Goal: Communication & Community: Answer question/provide support

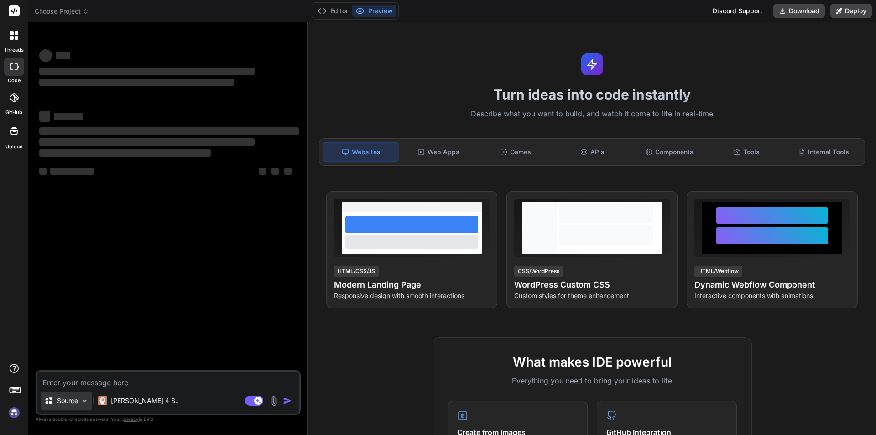
click at [85, 403] on img at bounding box center [85, 401] width 8 height 8
type textarea "x"
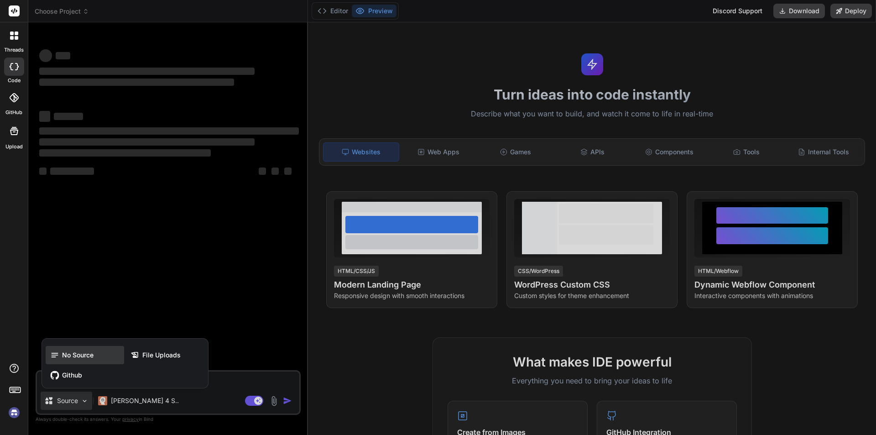
click at [84, 357] on span "No Source" at bounding box center [77, 354] width 31 height 9
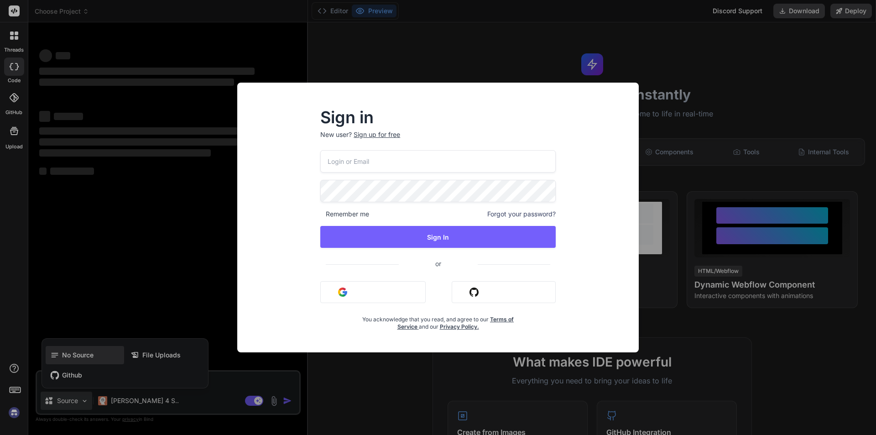
click at [84, 357] on div "Sign in New user? Sign up for free Remember me Forgot your password? Sign In or…" at bounding box center [438, 217] width 876 height 435
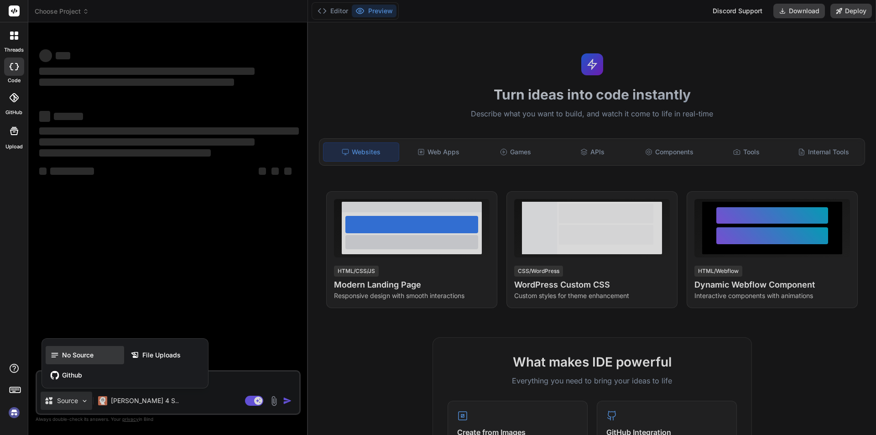
click at [94, 358] on div "No Source" at bounding box center [85, 355] width 78 height 18
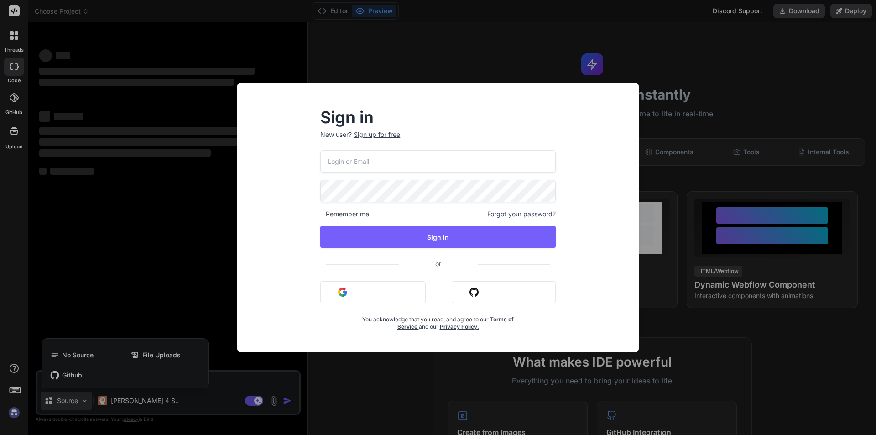
click at [373, 132] on div "Sign up for free" at bounding box center [376, 134] width 47 height 9
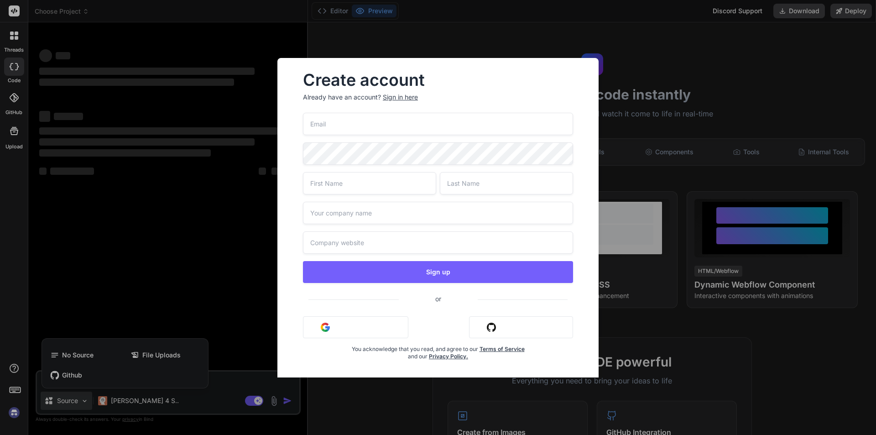
click at [373, 132] on input "email" at bounding box center [438, 124] width 270 height 22
click at [375, 127] on input "aaaa" at bounding box center [438, 124] width 270 height 22
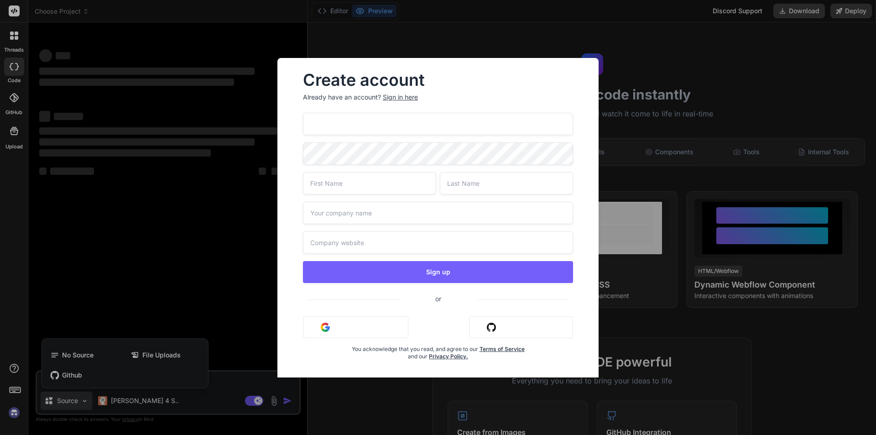
click at [356, 126] on input "aaaa" at bounding box center [438, 124] width 270 height 22
type input "a"
click at [355, 126] on input "[PERSON_NAME]" at bounding box center [438, 124] width 270 height 22
click at [368, 126] on input "[PERSON_NAME]" at bounding box center [438, 124] width 270 height 22
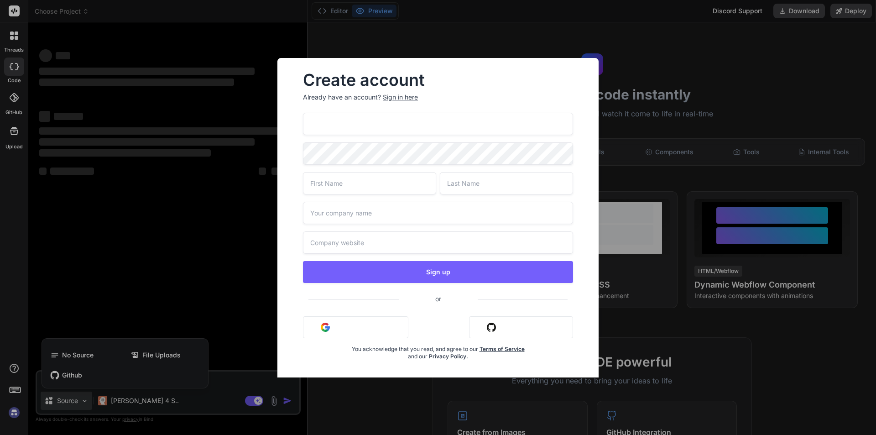
click at [368, 126] on input "[PERSON_NAME][EMAIL_ADDRESS][DOMAIN_NAME]" at bounding box center [438, 124] width 270 height 22
click at [444, 130] on input "[PERSON_NAME][EMAIL_ADDRESS][DOMAIN_NAME]" at bounding box center [438, 124] width 270 height 22
type input "[PERSON_NAME][EMAIL_ADDRESS][DOMAIN_NAME]"
click at [279, 202] on div "Create account Already have an account? Sign in here [PERSON_NAME][EMAIL_ADDRES…" at bounding box center [437, 223] width 321 height 331
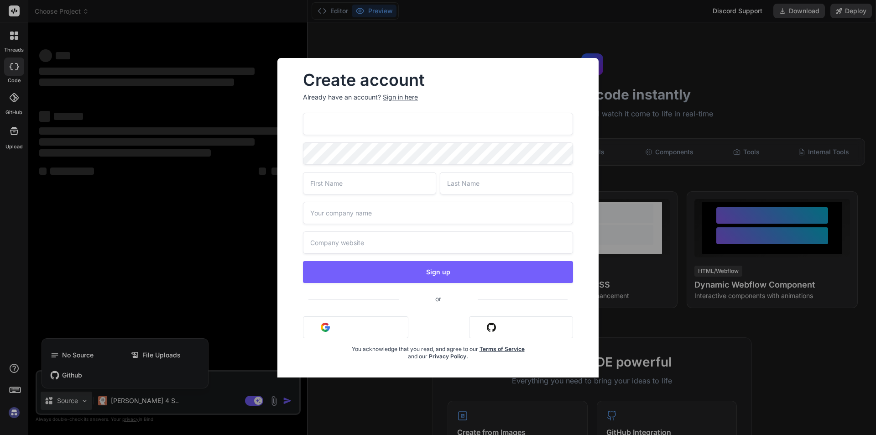
click at [365, 185] on input "text" at bounding box center [369, 183] width 133 height 22
type input "Alok"
type input "[PERSON_NAME]"
click at [347, 219] on input "text" at bounding box center [438, 213] width 270 height 22
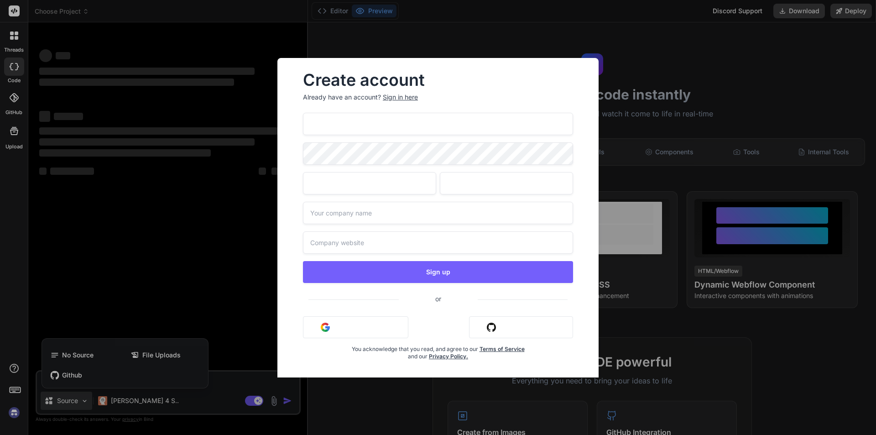
type input "S"
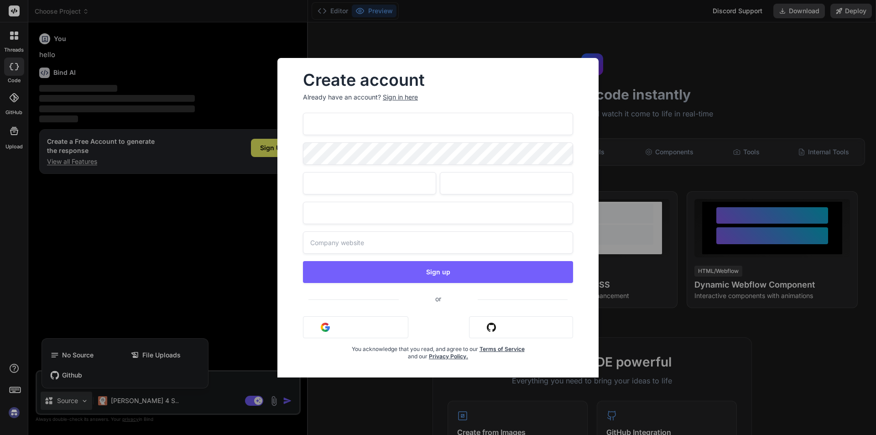
type textarea "x"
type input "Student"
click at [291, 211] on div "Create account Already have an account? Sign in here [PERSON_NAME][EMAIL_ADDRES…" at bounding box center [437, 223] width 321 height 331
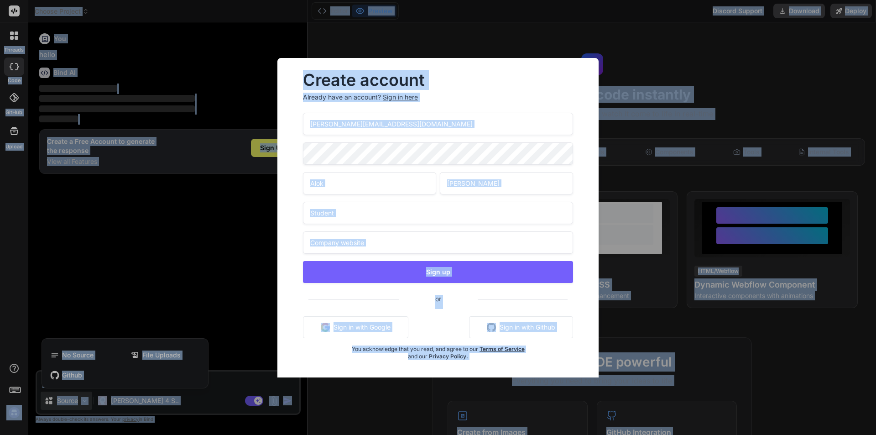
click at [299, 238] on div "Create account Already have an account? Sign in here [PERSON_NAME][EMAIL_ADDRES…" at bounding box center [438, 223] width 292 height 316
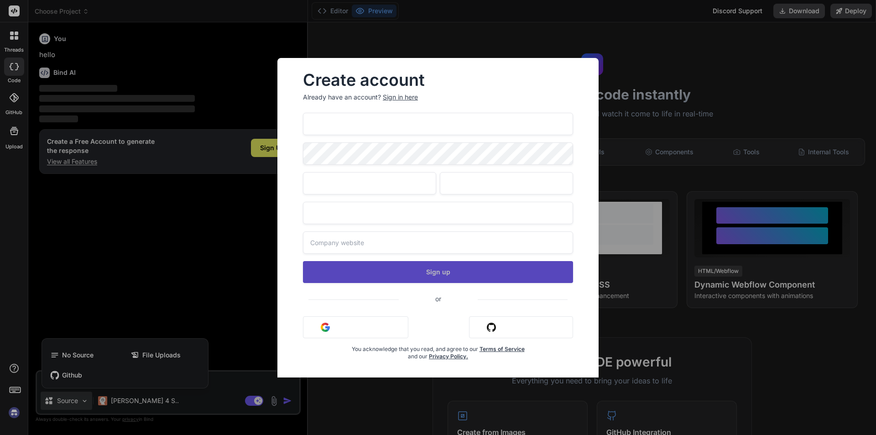
click at [445, 272] on button "Sign up" at bounding box center [438, 272] width 270 height 22
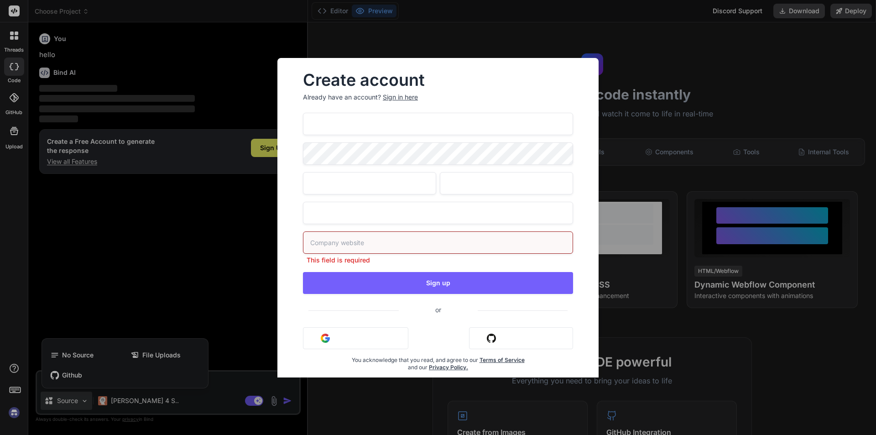
click at [338, 247] on input "text" at bounding box center [438, 242] width 270 height 22
type input "Student"
click at [463, 132] on input "[PERSON_NAME][EMAIL_ADDRESS][DOMAIN_NAME]" at bounding box center [438, 124] width 270 height 22
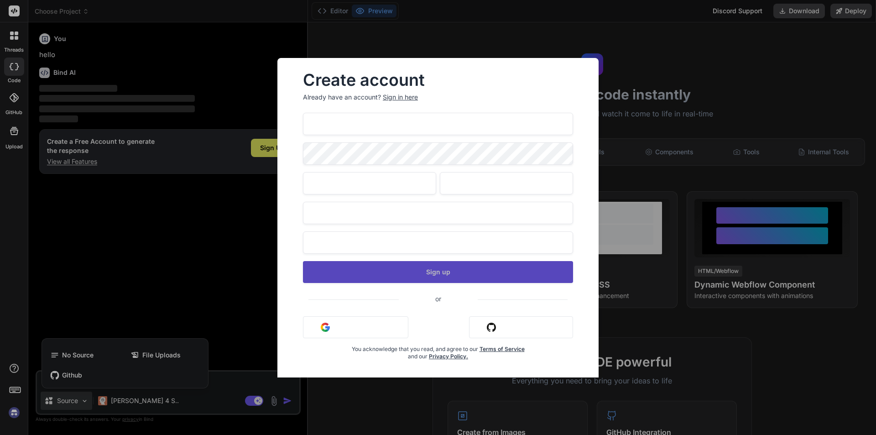
click at [453, 266] on button "Sign up" at bounding box center [438, 272] width 270 height 22
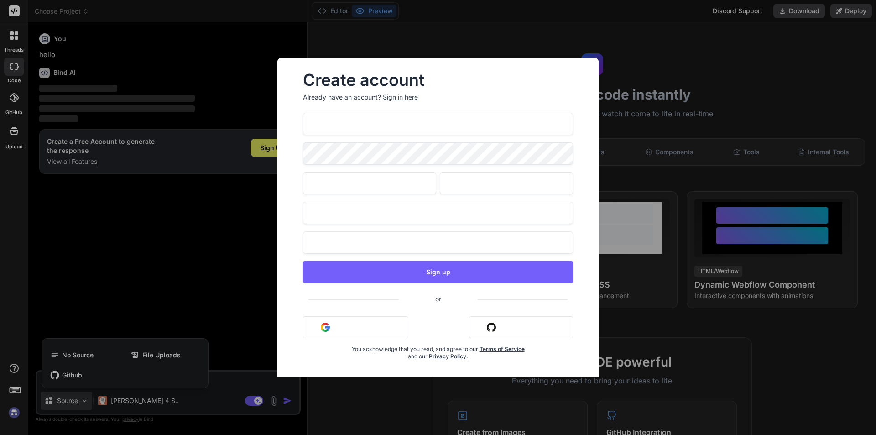
click at [436, 122] on input "[PERSON_NAME][EMAIL_ADDRESS][DOMAIN_NAME]" at bounding box center [438, 124] width 270 height 22
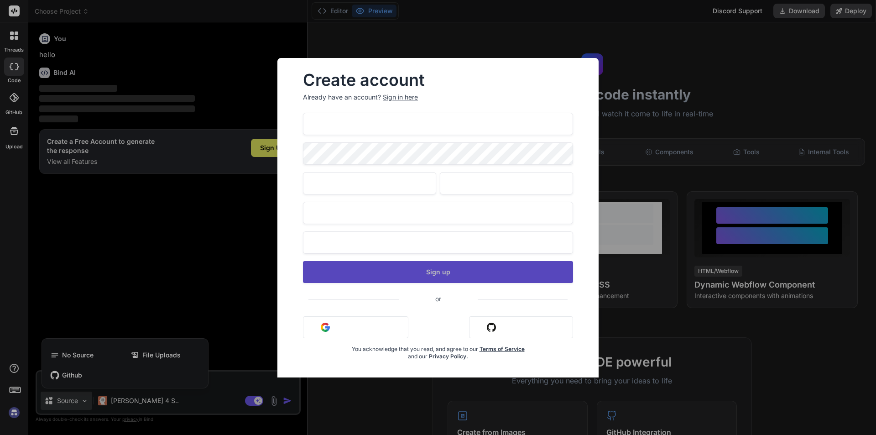
type input "[EMAIL_ADDRESS][DOMAIN_NAME]"
click at [470, 266] on button "Sign up" at bounding box center [438, 272] width 270 height 22
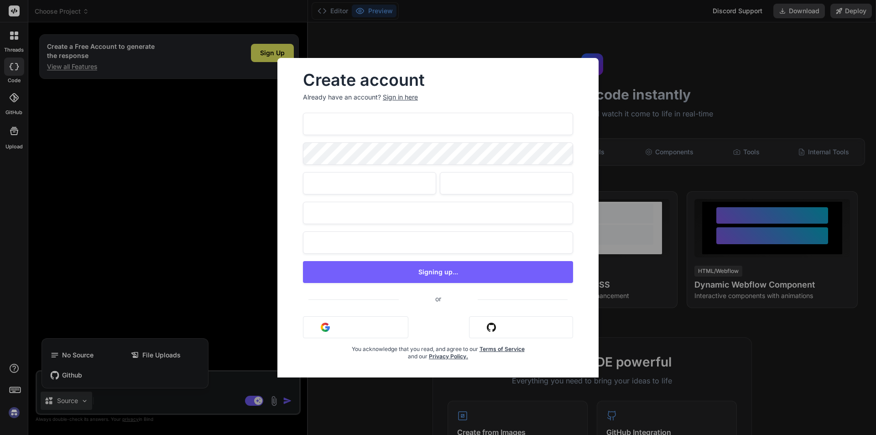
type textarea "x"
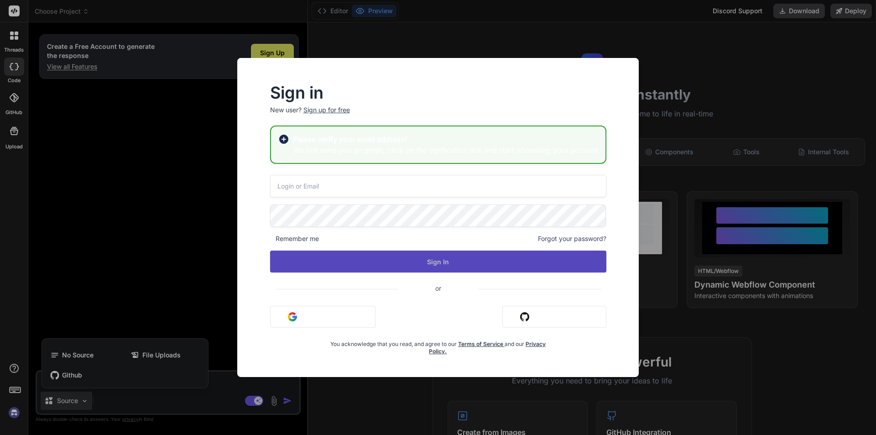
click at [407, 261] on button "Sign In" at bounding box center [438, 261] width 336 height 22
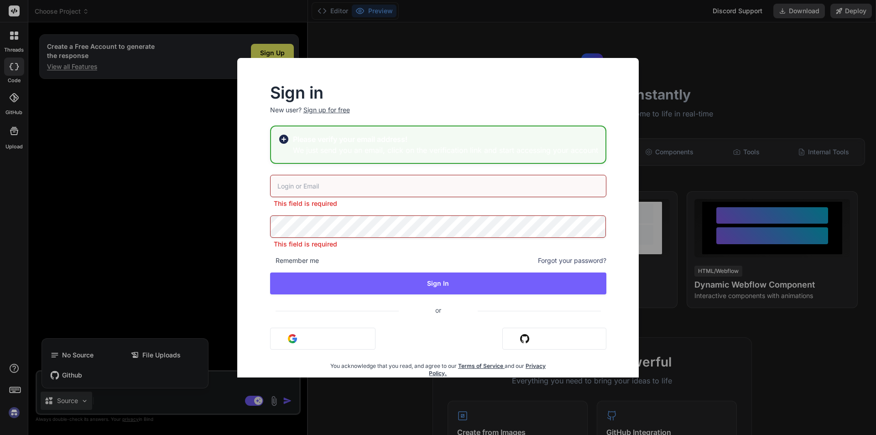
click at [337, 190] on input "email" at bounding box center [438, 186] width 336 height 22
paste input "[EMAIL_ADDRESS][DOMAIN_NAME]"
type input "[EMAIL_ADDRESS][DOMAIN_NAME]"
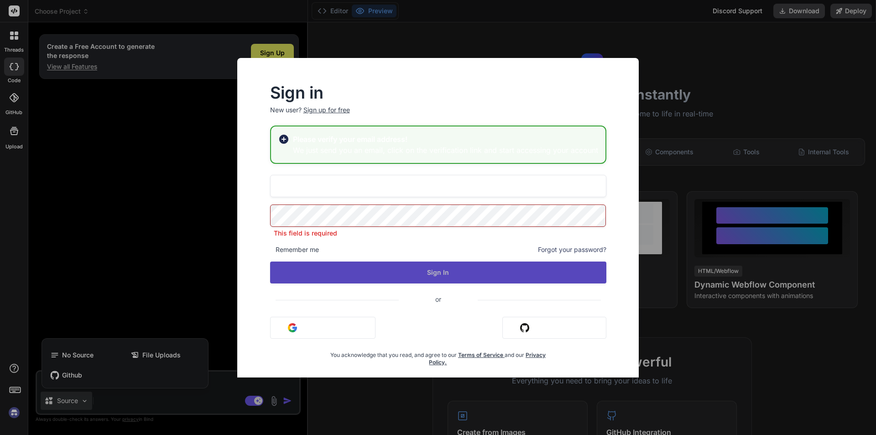
click at [409, 270] on button "Sign In" at bounding box center [438, 272] width 336 height 22
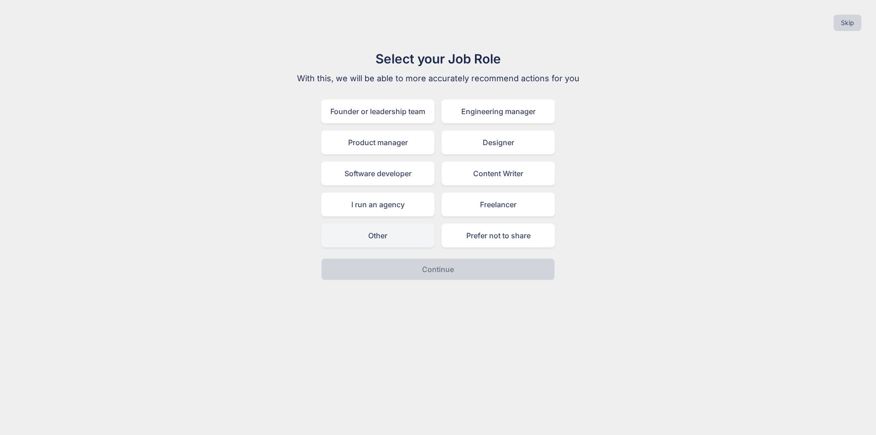
click at [376, 235] on div "Other" at bounding box center [377, 235] width 113 height 24
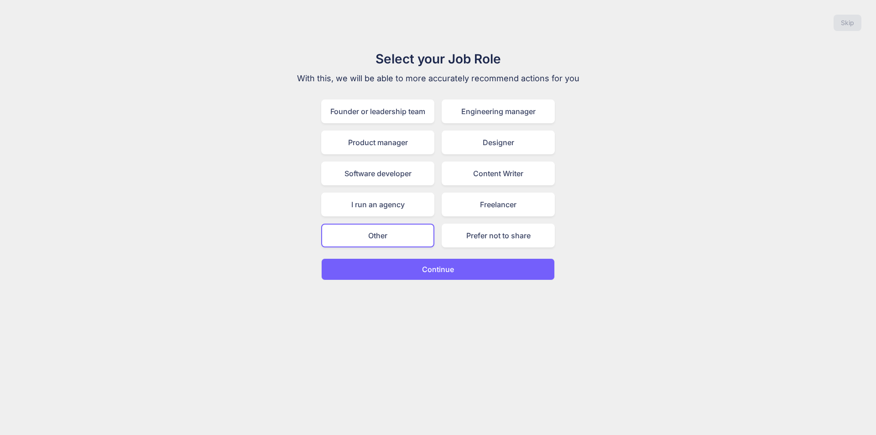
click at [456, 272] on button "Continue" at bounding box center [437, 269] width 233 height 22
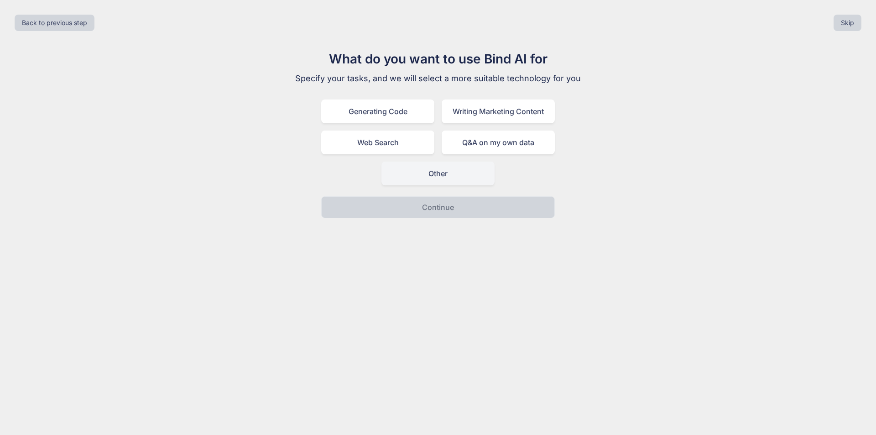
click at [465, 179] on div "Other" at bounding box center [437, 173] width 113 height 24
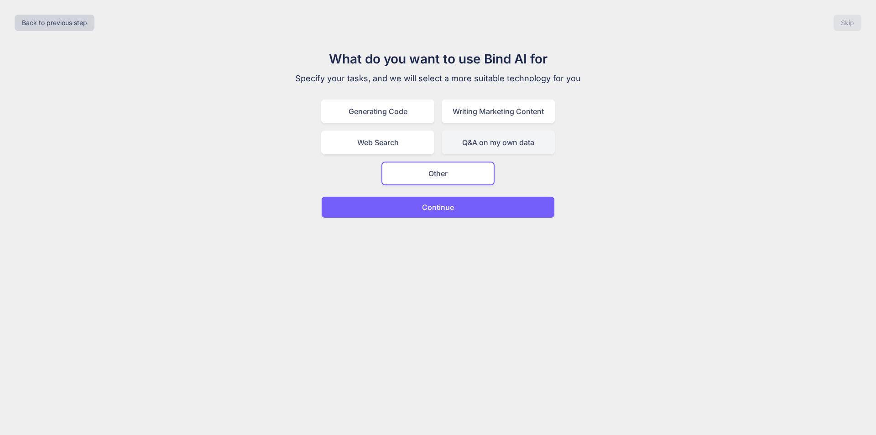
click at [492, 152] on div "Q&A on my own data" at bounding box center [497, 142] width 113 height 24
click at [433, 213] on button "Continue" at bounding box center [437, 207] width 233 height 22
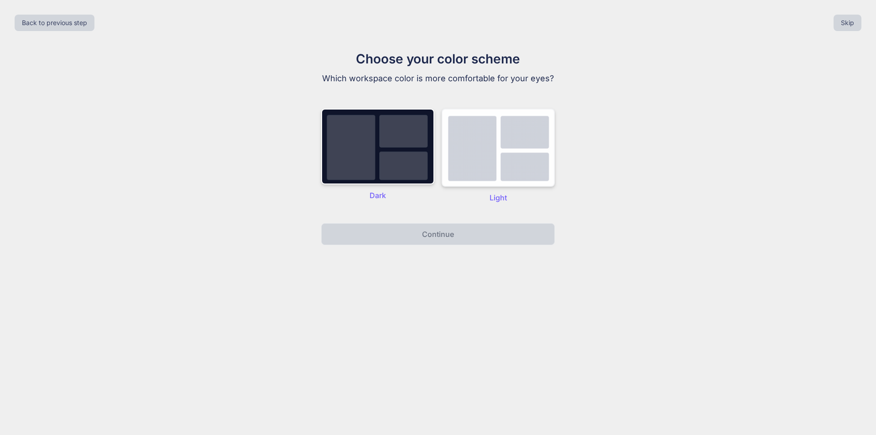
click at [517, 149] on img at bounding box center [497, 148] width 113 height 78
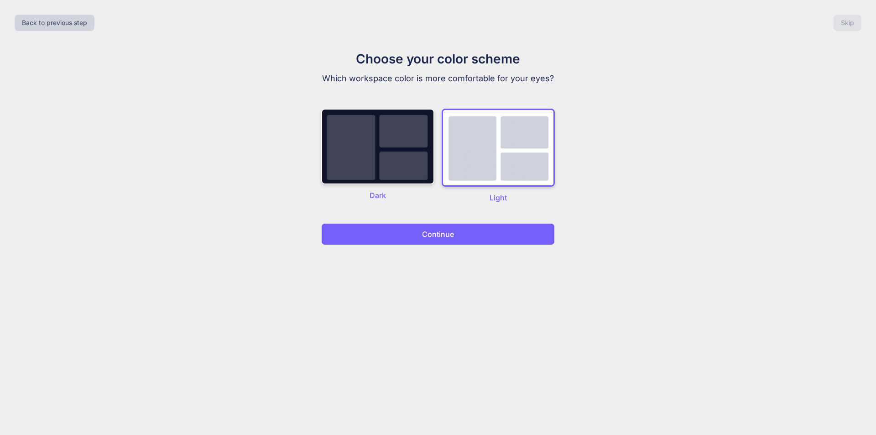
click at [434, 249] on div "Back to previous step Skip Choose your color scheme Which workspace color is mo…" at bounding box center [438, 217] width 876 height 435
click at [444, 241] on button "Continue" at bounding box center [437, 234] width 233 height 22
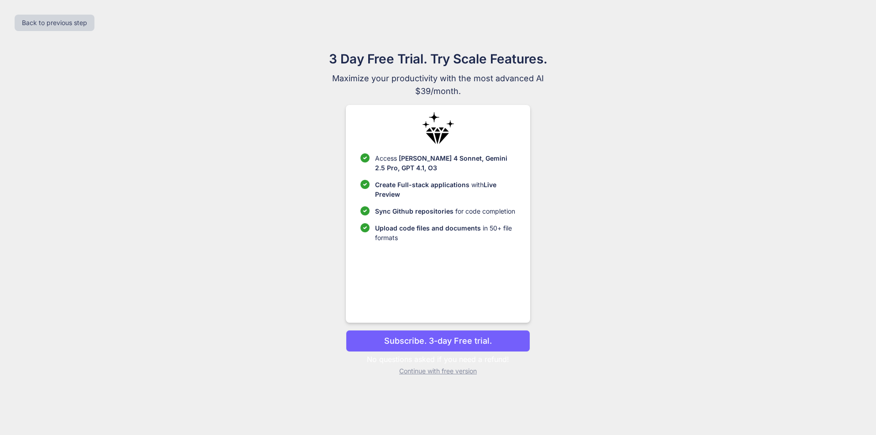
click at [463, 371] on p "Continue with free version" at bounding box center [438, 370] width 184 height 9
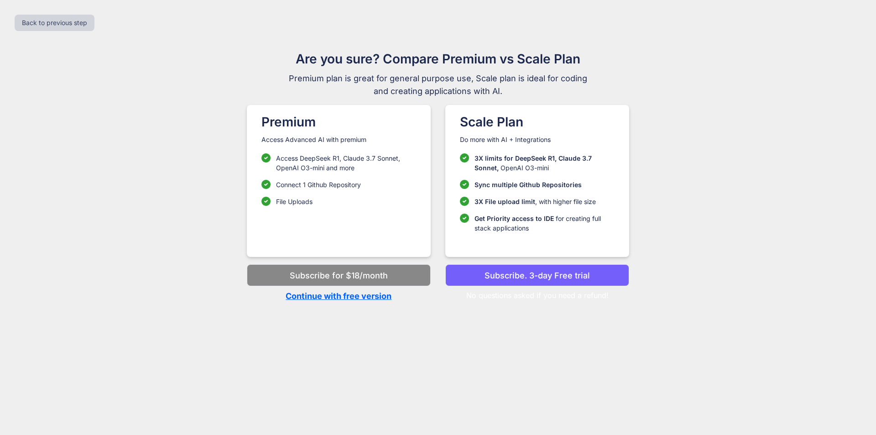
click at [335, 297] on p "Continue with free version" at bounding box center [339, 296] width 184 height 12
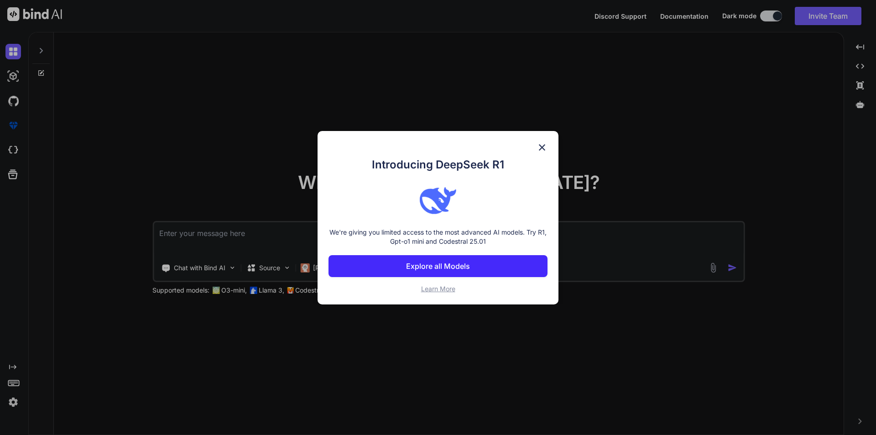
click at [543, 145] on img at bounding box center [541, 147] width 11 height 11
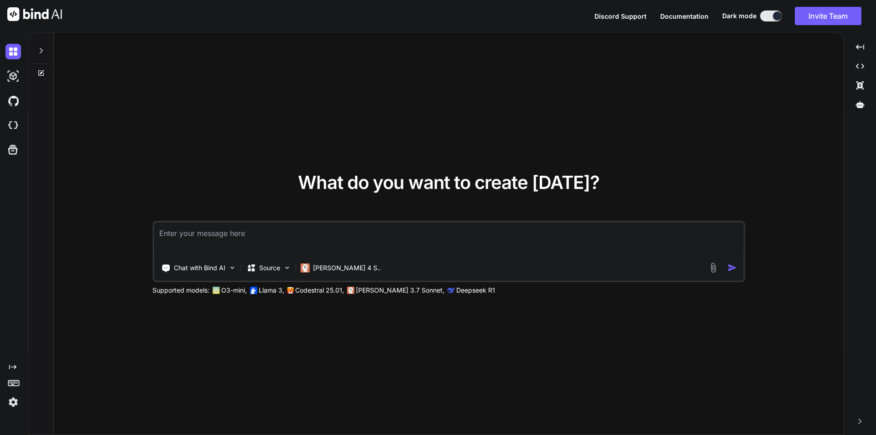
click at [190, 241] on textarea at bounding box center [449, 239] width 590 height 34
type textarea "x"
type textarea "C"
type textarea "x"
type textarea "Cr"
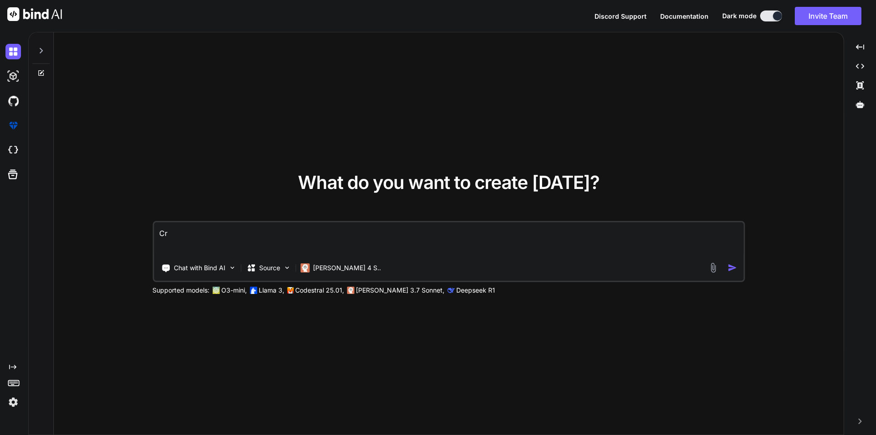
type textarea "x"
type textarea "Cre"
type textarea "x"
type textarea "Crea"
type textarea "x"
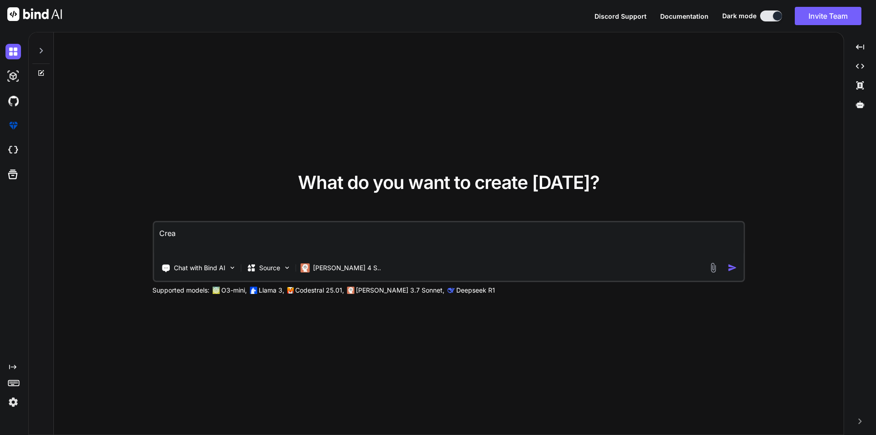
type textarea "Creat"
type textarea "x"
type textarea "Create"
type textarea "x"
type textarea "Create"
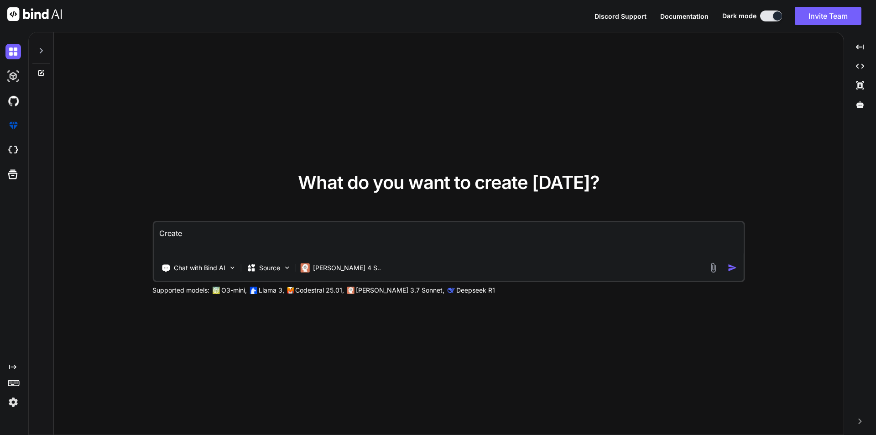
type textarea "x"
type textarea "Create t"
type textarea "x"
type textarea "Create te"
type textarea "x"
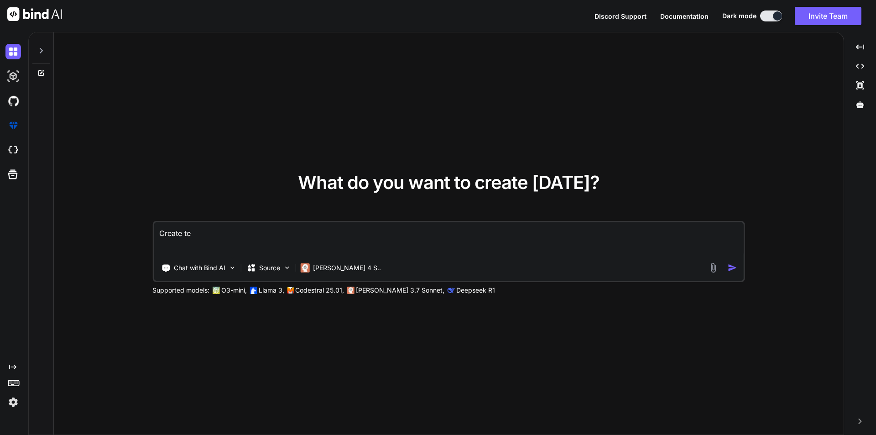
type textarea "Create tes"
type textarea "x"
type textarea "Create test"
type textarea "x"
type textarea "Create test"
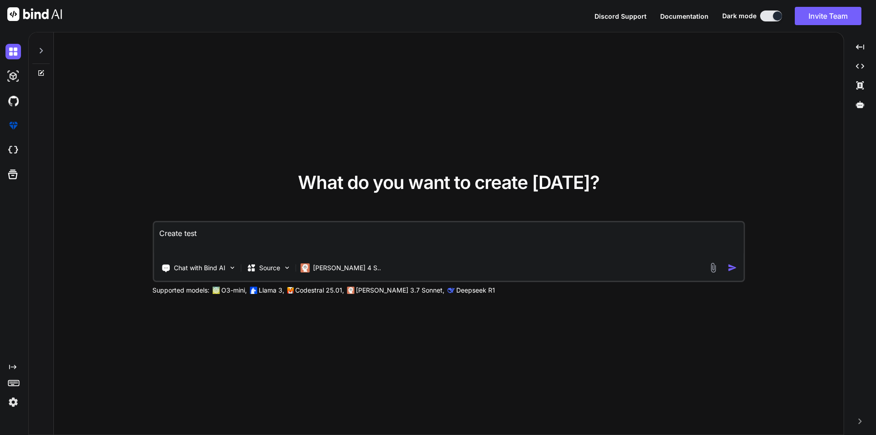
type textarea "x"
type textarea "Create test c"
type textarea "x"
type textarea "Create test ca"
type textarea "x"
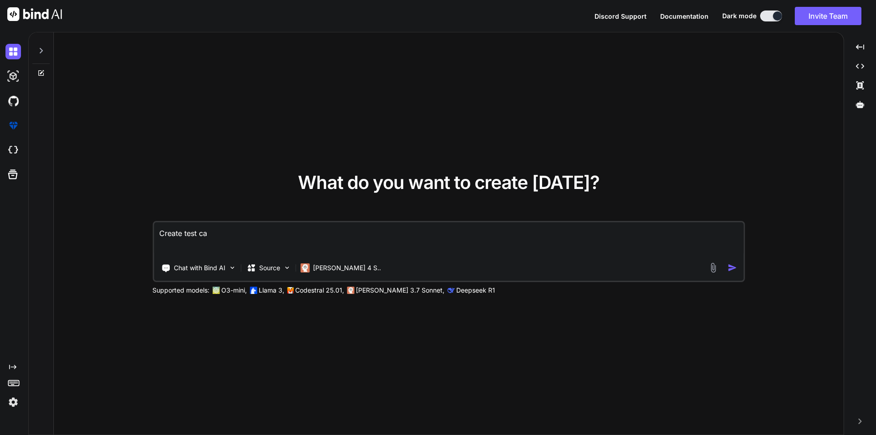
type textarea "Create test cas"
type textarea "x"
type textarea "Create test case"
type textarea "x"
type textarea "Create test cases"
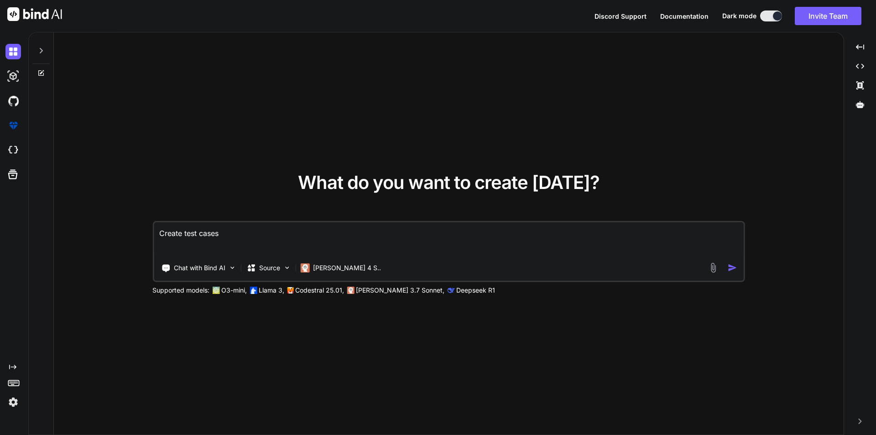
type textarea "x"
type textarea "Create test cases"
type textarea "x"
type textarea "Create test cases f"
type textarea "x"
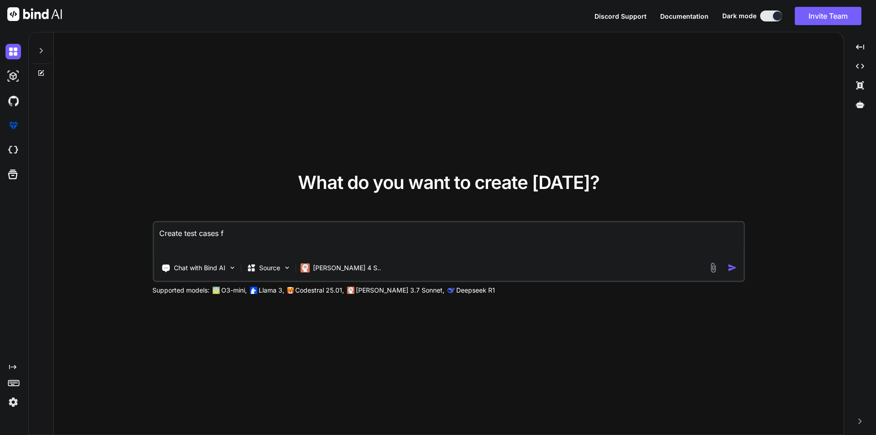
type textarea "Create test cases fo"
type textarea "x"
type textarea "Create test cases for"
type textarea "x"
type textarea "Create test cases for"
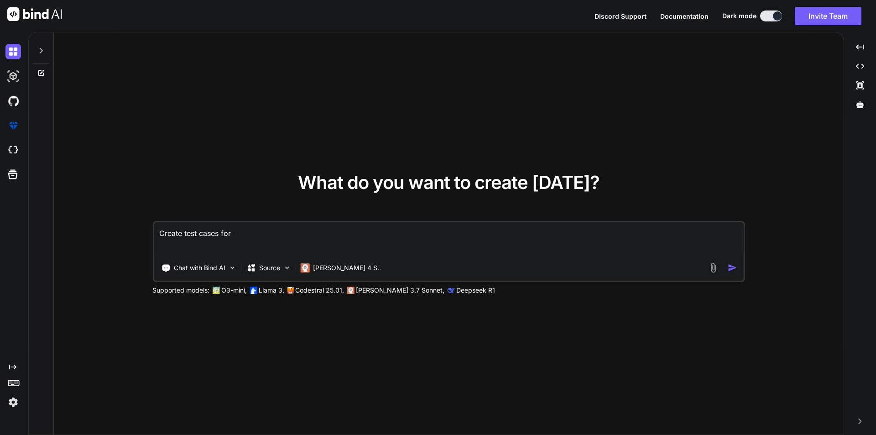
type textarea "x"
type textarea "Create test cases for t"
type textarea "x"
type textarea "Create test cases for th"
type textarea "x"
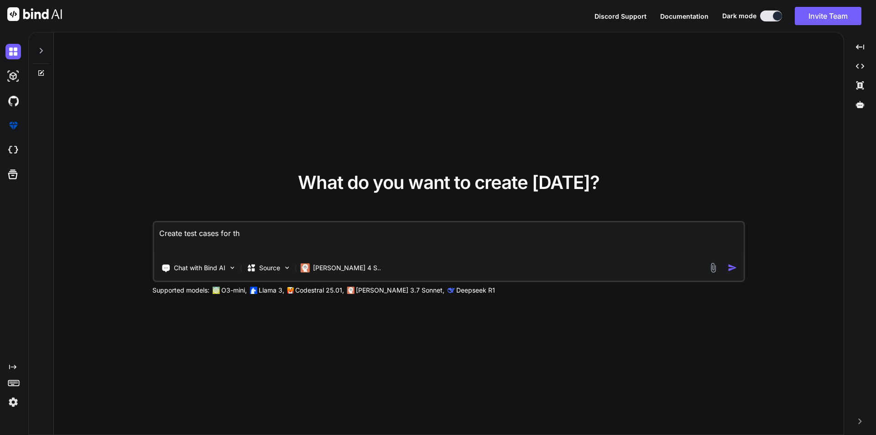
type textarea "Create test cases for the"
type textarea "x"
type textarea "Create test cases for the"
type textarea "x"
type textarea "Create test cases for the f"
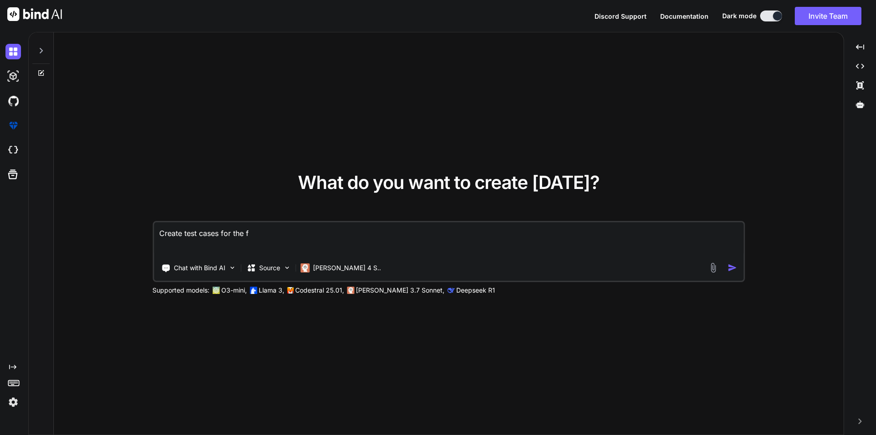
type textarea "x"
type textarea "Create test cases for the fu"
type textarea "x"
type textarea "Create test cases for the fun"
type textarea "x"
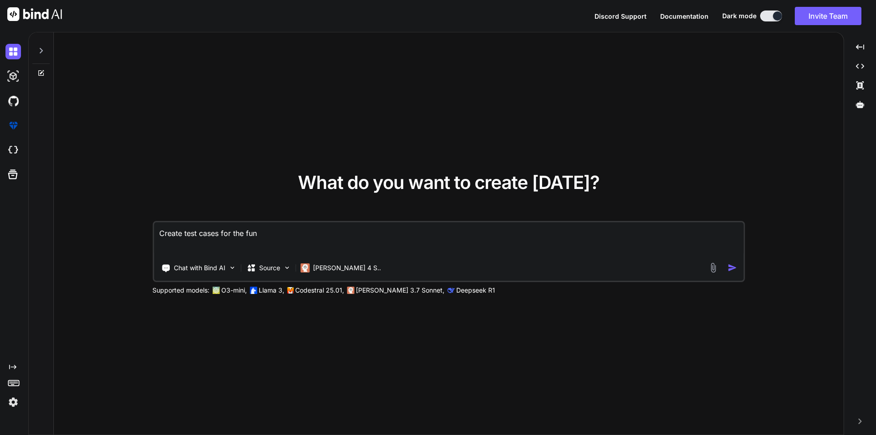
type textarea "Create test cases for the func"
type textarea "x"
type textarea "Create test cases for the funct"
type textarea "x"
type textarea "Create test cases for the functi"
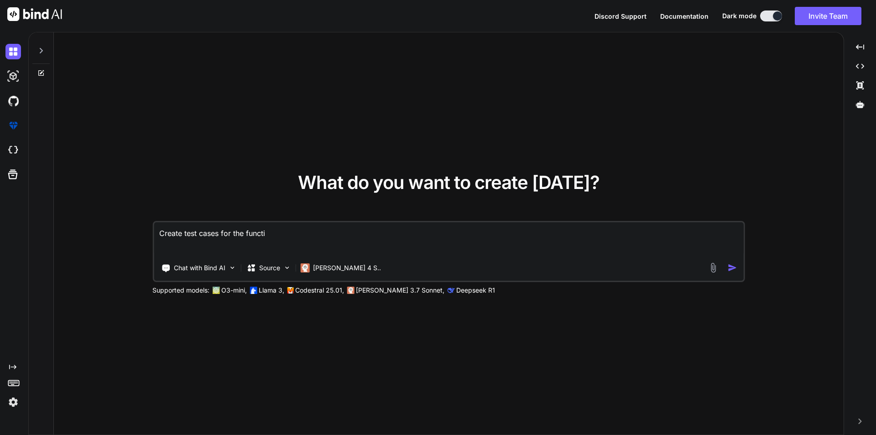
type textarea "x"
type textarea "Create test cases for the functio"
type textarea "x"
type textarea "Create test cases for the function"
type textarea "x"
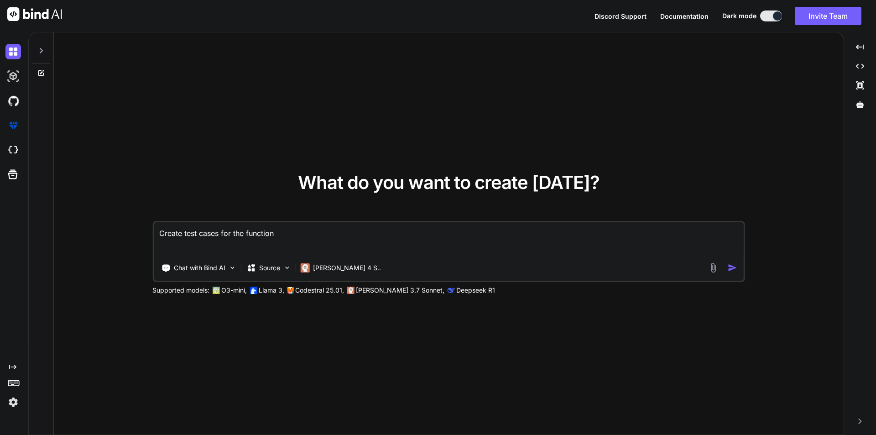
type textarea "Create test cases for the functiona"
type textarea "x"
type textarea "Create test cases for the functional"
type textarea "x"
type textarea "Create test cases for the functionali"
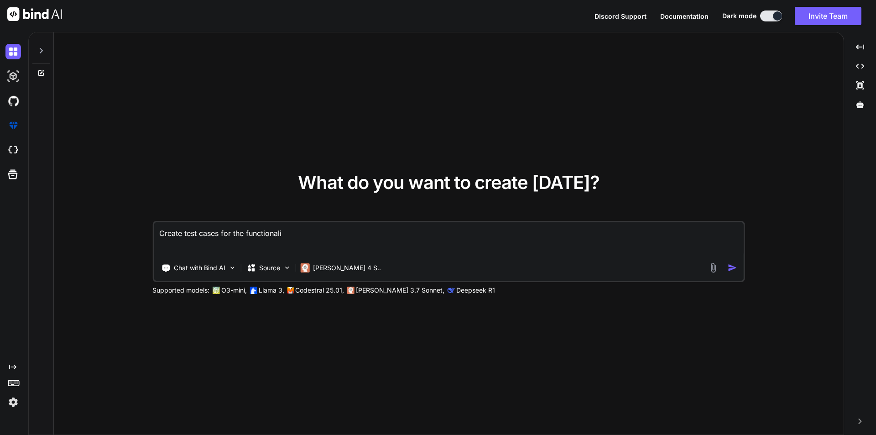
type textarea "x"
type textarea "Create test cases for the functionalit"
type textarea "x"
type textarea "Create test cases for the functionalitu"
type textarea "x"
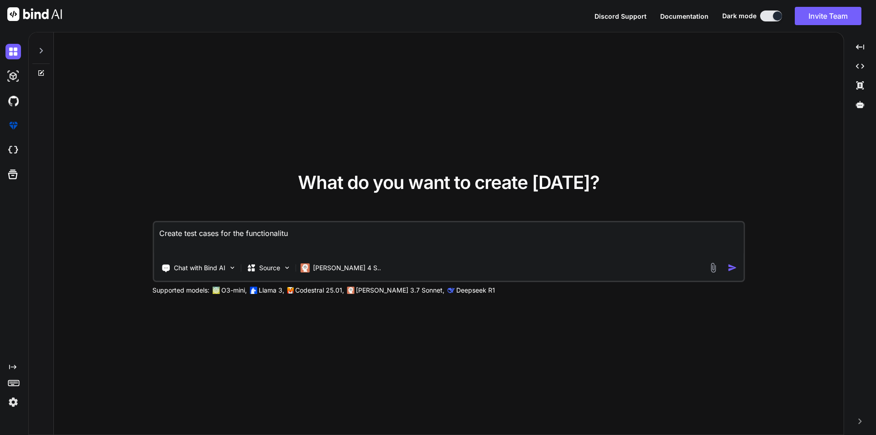
type textarea "Create test cases for the functionalit"
type textarea "x"
type textarea "Create test cases for the functionality"
type textarea "x"
type textarea "Create test cases for the functionality"
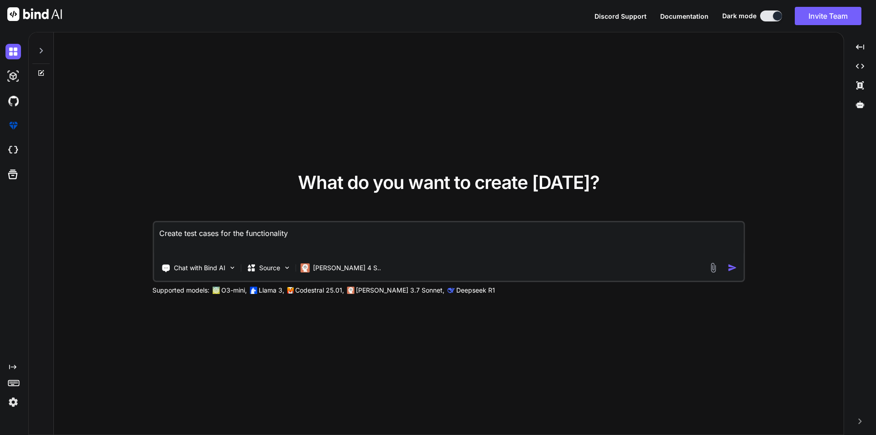
type textarea "x"
type textarea "Create test cases for the functionality -"
type textarea "x"
type textarea "Create test cases for the functionality u-"
type textarea "x"
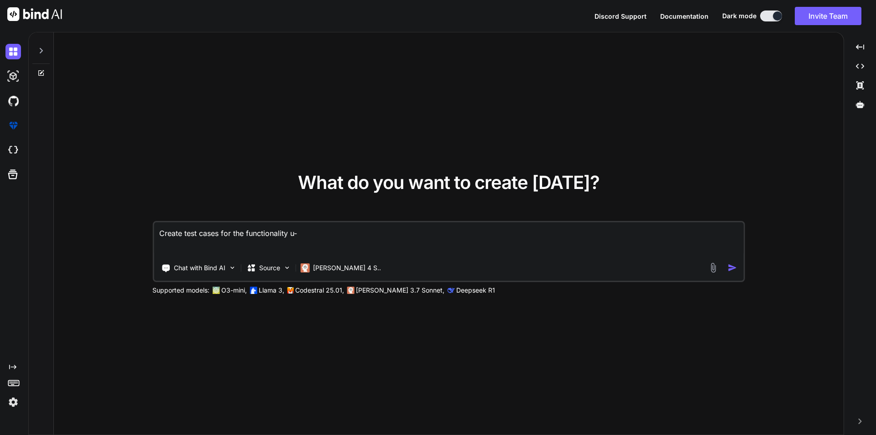
type textarea "Create test cases for the functionality us-"
type textarea "x"
type textarea "Create test cases for the functionality usi-"
type textarea "x"
type textarea "Create test cases for the functionality usin-"
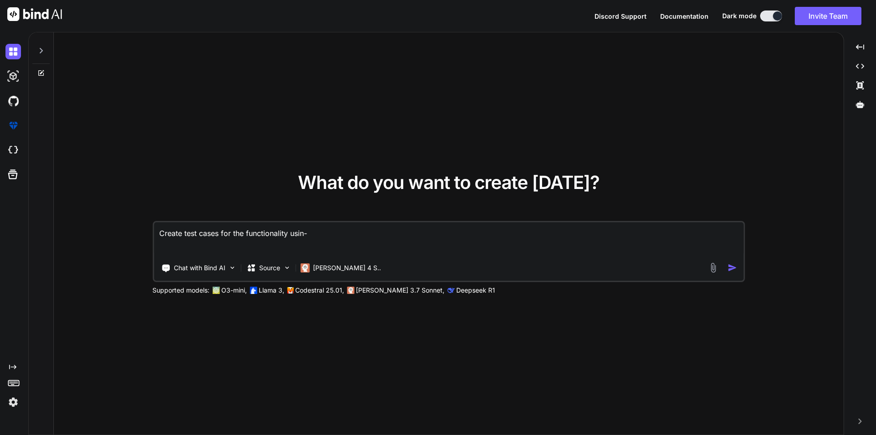
type textarea "x"
type textarea "Create test cases for the functionality using-"
type textarea "x"
type textarea "Create test cases for the functionality using -"
type textarea "x"
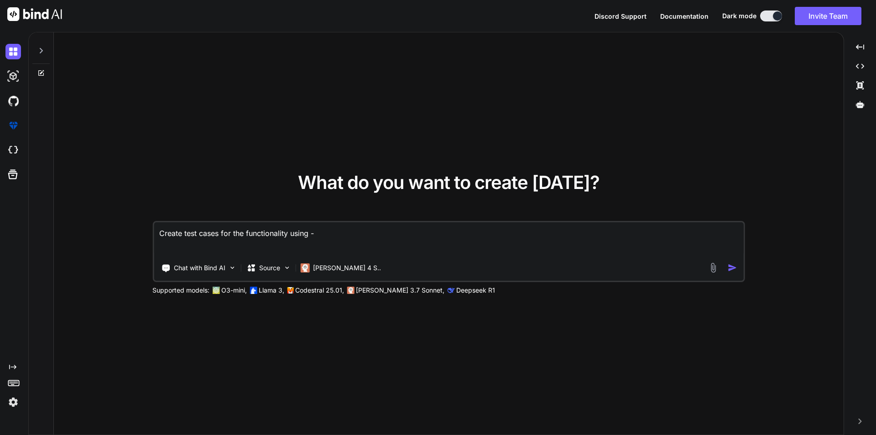
type textarea "Create test cases for the functionality using d-"
type textarea "x"
type textarea "Create test cases for the functionality using di-"
type textarea "x"
type textarea "Create test cases for the functionality using dif-"
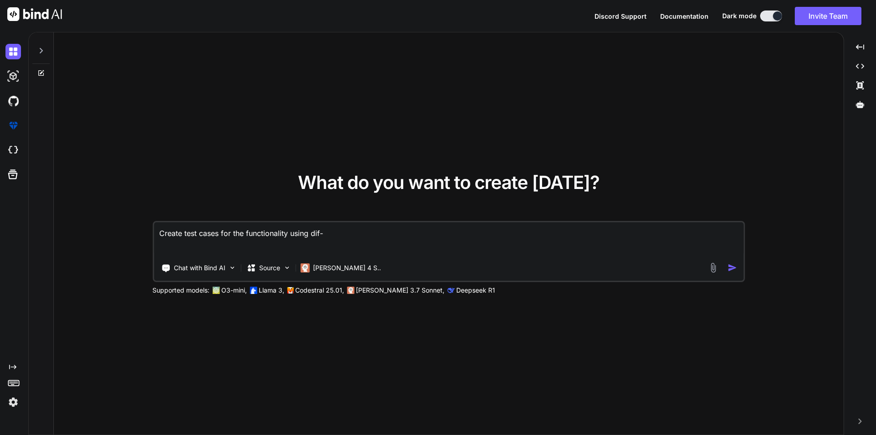
type textarea "x"
type textarea "Create test cases for the functionality using diff-"
type textarea "x"
type textarea "Create test cases for the functionality using diffe-"
type textarea "x"
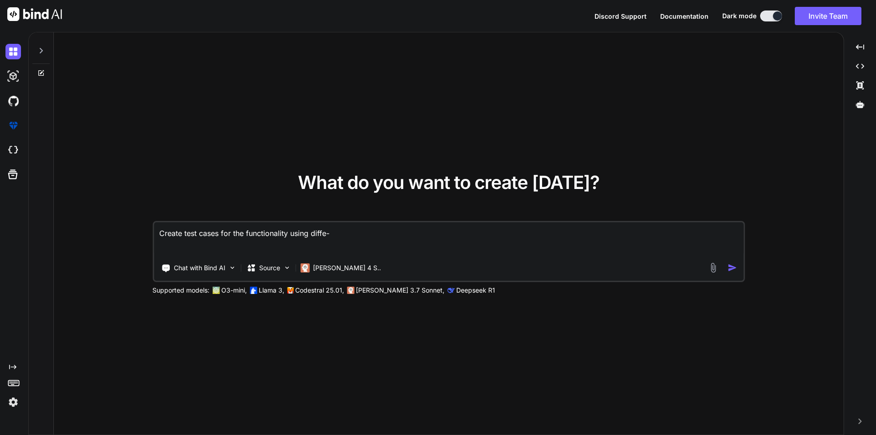
type textarea "Create test cases for the functionality using differ-"
type textarea "x"
type textarea "Create test cases for the functionality using differe-"
type textarea "x"
type textarea "Create test cases for the functionality using differen-"
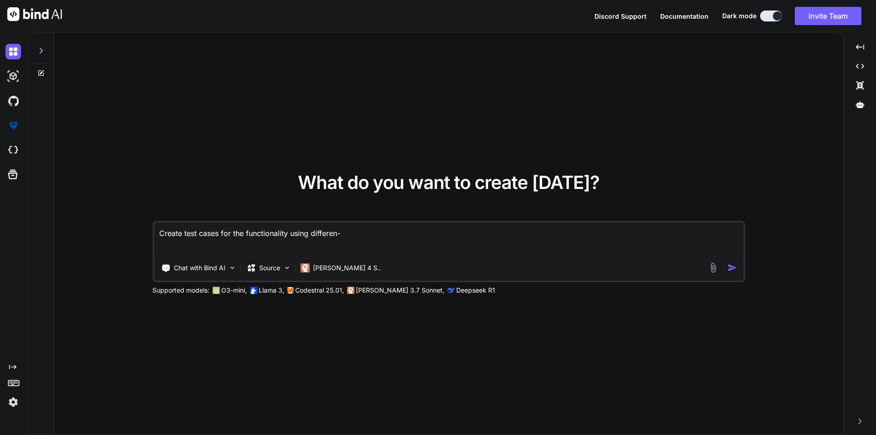
type textarea "x"
type textarea "Create test cases for the functionality using different-"
type textarea "x"
type textarea "Create test cases for the functionality using different -"
type textarea "x"
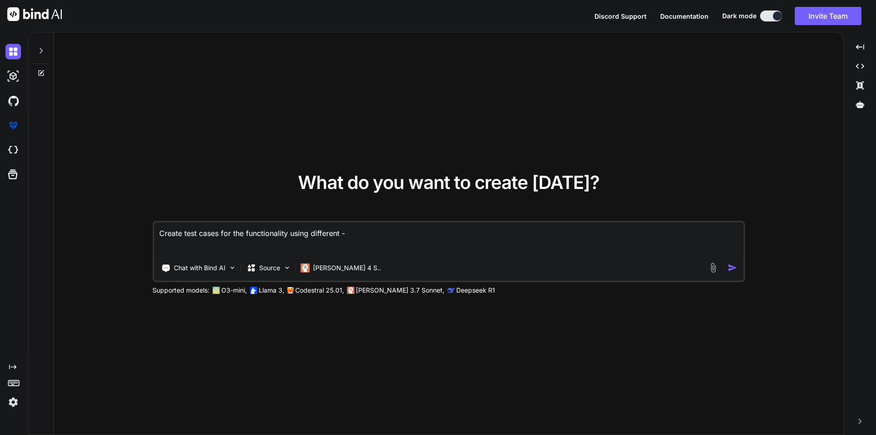
type textarea "Create test cases for the functionality using different s-"
type textarea "x"
type textarea "Create test cases for the functionality using different sc-"
type textarea "x"
type textarea "Create test cases for the functionality using different sce-"
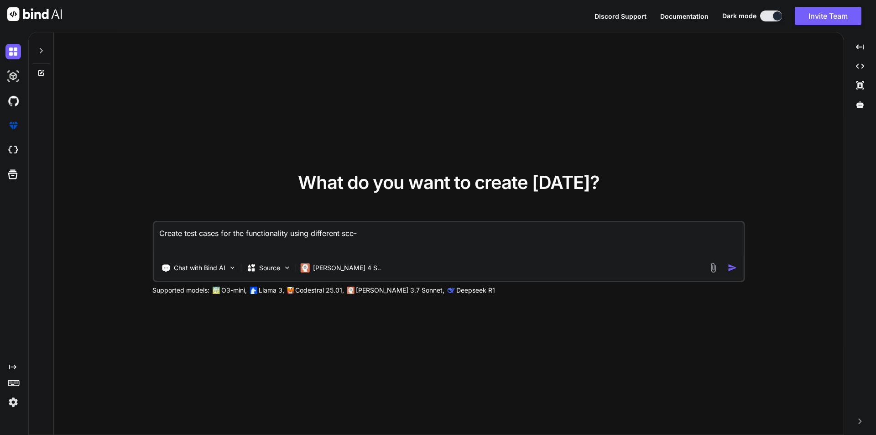
type textarea "x"
type textarea "Create test cases for the functionality using different scen-"
type textarea "x"
type textarea "Create test cases for the functionality using different scena-"
type textarea "x"
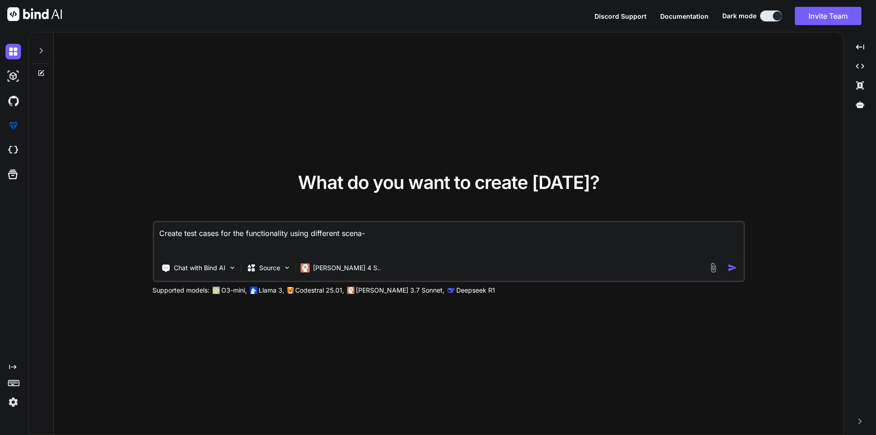
type textarea "Create test cases for the functionality using different scenar-"
type textarea "x"
type textarea "Create test cases for the functionality using different scenari-"
type textarea "x"
type textarea "Create test cases for the functionality using different scenario-"
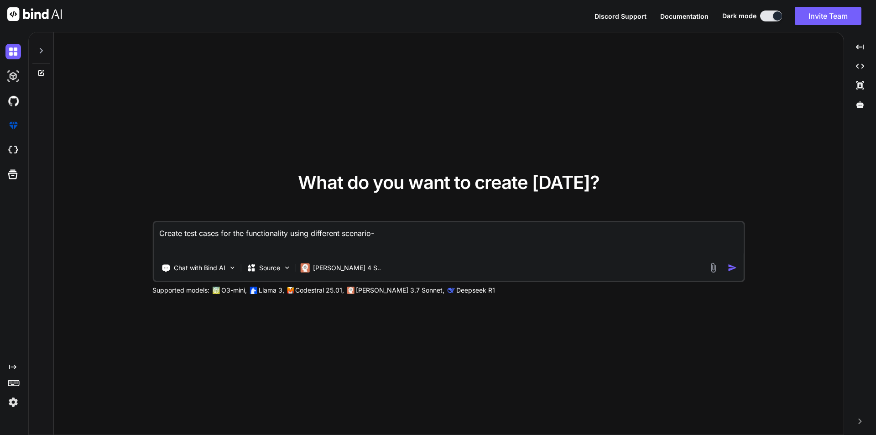
type textarea "x"
type textarea "Create test cases for the functionality using different scenarios-"
type textarea "x"
type textarea "Create test cases for the functionality using different scenarios-"
paste textarea "Description The expense list on the SCCT Expense Screen is experiencing an alig…"
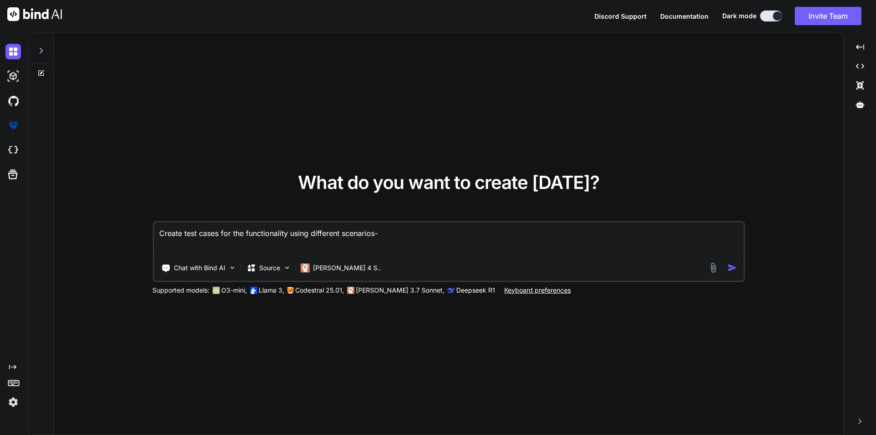
type textarea "x"
type textarea "Create test cases for the functionality using different scenarios- Description …"
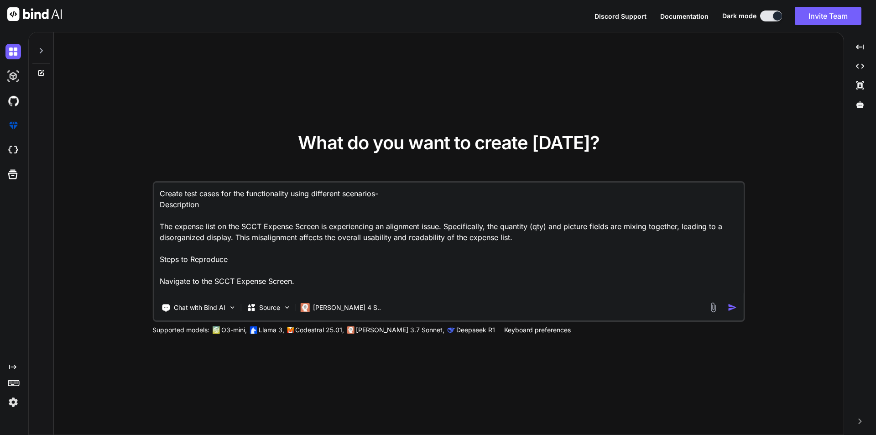
scroll to position [78, 0]
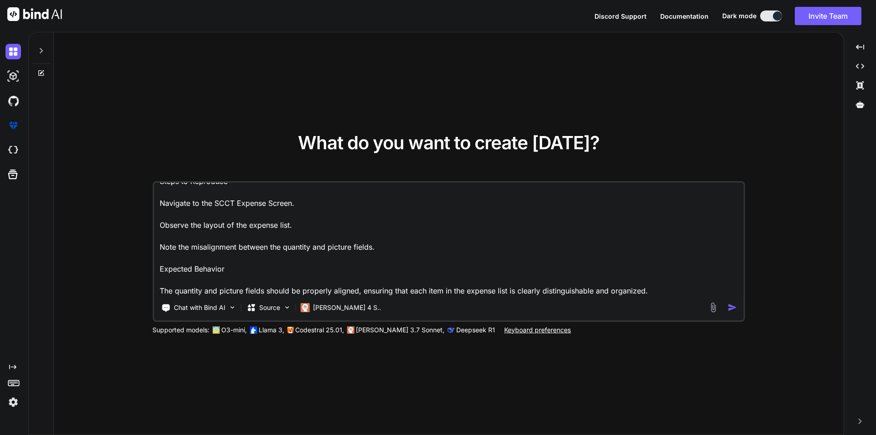
type textarea "x"
type textarea "Create test cases for the functionality using different scenarios- Description …"
type textarea "x"
type textarea "Create test cases for the functionality using different scenarios- Description …"
type textarea "x"
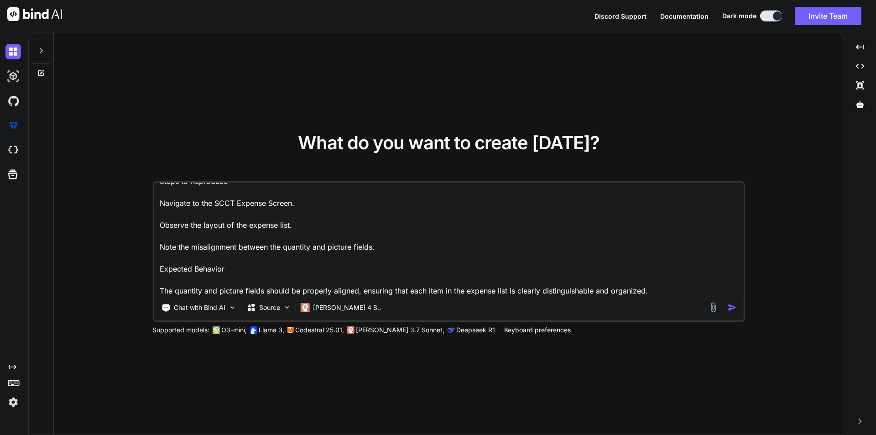
type textarea "Create test cases for the functionality using different scenarios- Description …"
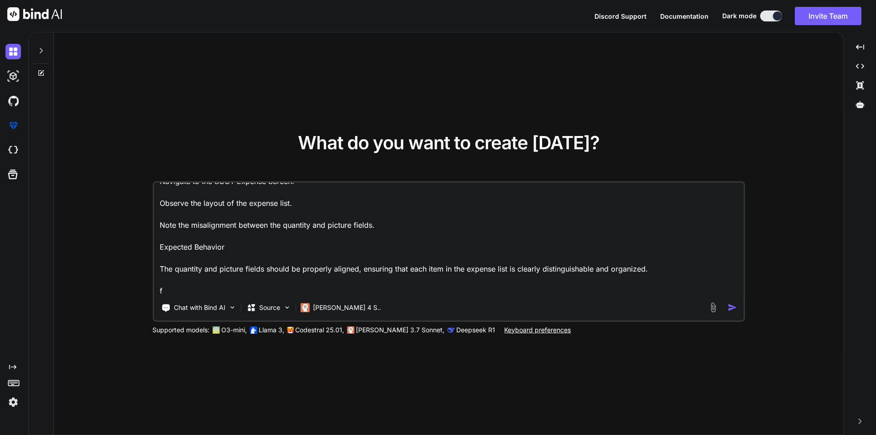
type textarea "x"
type textarea "Create test cases for the functionality using different scenarios- Description …"
type textarea "x"
type textarea "Create test cases for the functionality using different scenarios- Description …"
type textarea "x"
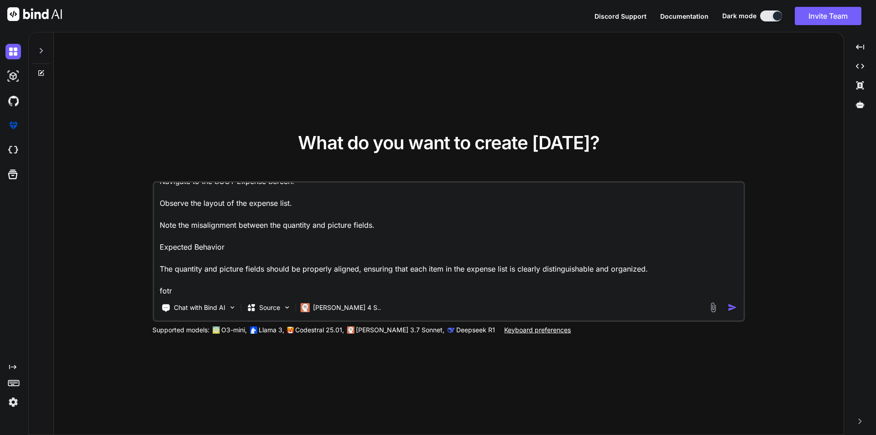
type textarea "Create test cases for the functionality using different scenarios- Description …"
type textarea "x"
type textarea "Create test cases for the functionality using different scenarios- Description …"
type textarea "x"
type textarea "Create test cases for the functionality using different scenarios- Description …"
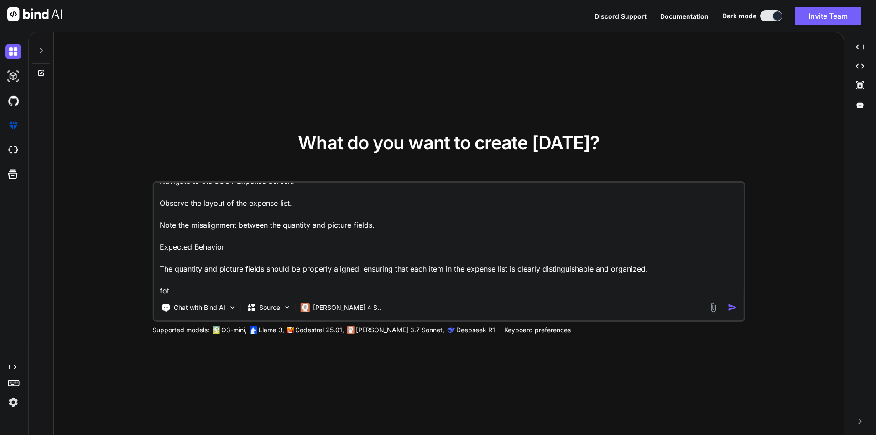
type textarea "x"
type textarea "Create test cases for the functionality using different scenarios- Description …"
type textarea "x"
type textarea "Create test cases for the functionality using different scenarios- Description …"
type textarea "x"
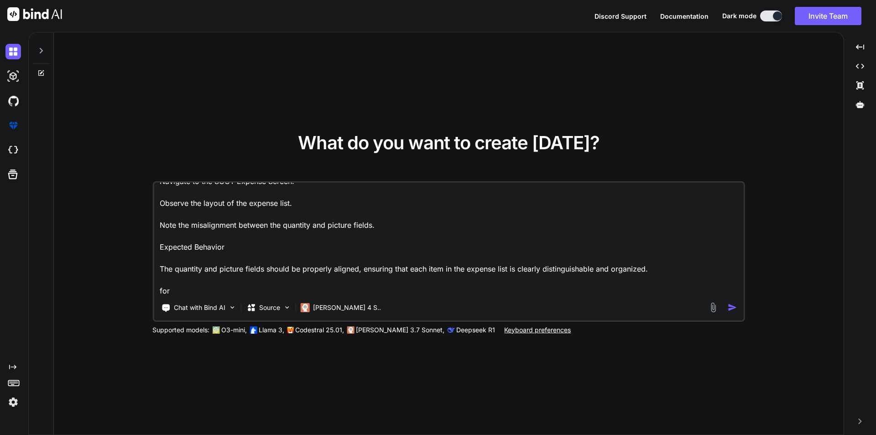
type textarea "Create test cases for the functionality using different scenarios- Description …"
type textarea "x"
type textarea "Create test cases for the functionality using different scenarios- Description …"
type textarea "x"
type textarea "Create test cases for the functionality using different scenarios- Description …"
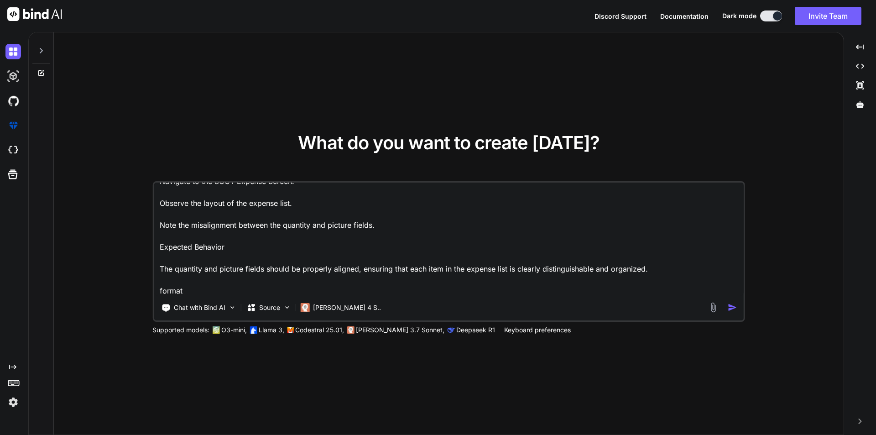
type textarea "x"
type textarea "Create test cases for the functionality using different scenarios- Description …"
type textarea "x"
type textarea "Create test cases for the functionality using different scenarios- Description …"
type textarea "x"
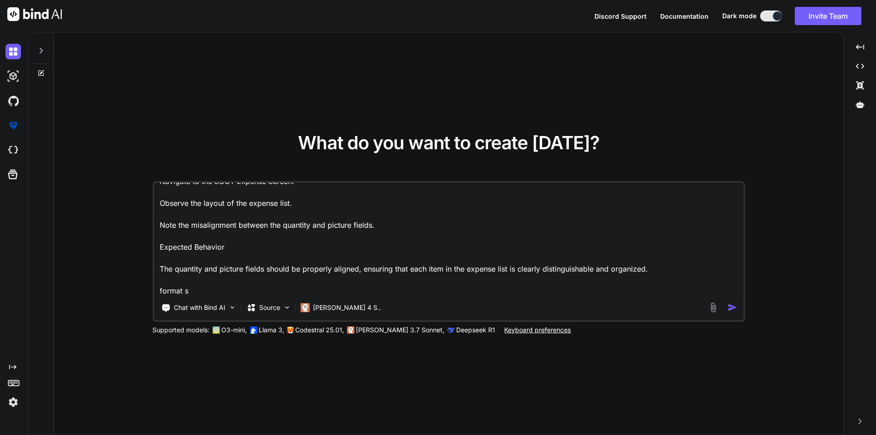
type textarea "Create test cases for the functionality using different scenarios- Description …"
type textarea "x"
type textarea "Create test cases for the functionality using different scenarios- Description …"
type textarea "x"
type textarea "Create test cases for the functionality using different scenarios- Description …"
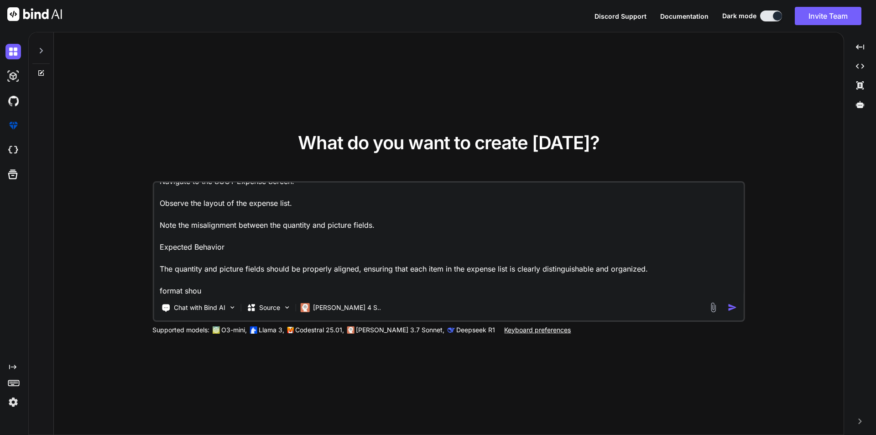
type textarea "x"
type textarea "Create test cases for the functionality using different scenarios- Description …"
type textarea "x"
type textarea "Create test cases for the functionality using different scenarios- Description …"
type textarea "x"
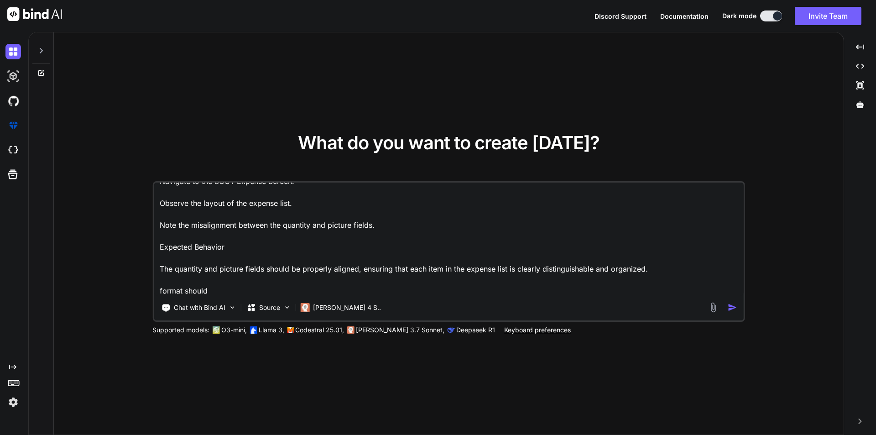
type textarea "Create test cases for the functionality using different scenarios- Description …"
type textarea "x"
type textarea "Create test cases for the functionality using different scenarios- Description …"
type textarea "x"
type textarea "Create test cases for the functionality using different scenarios- Description …"
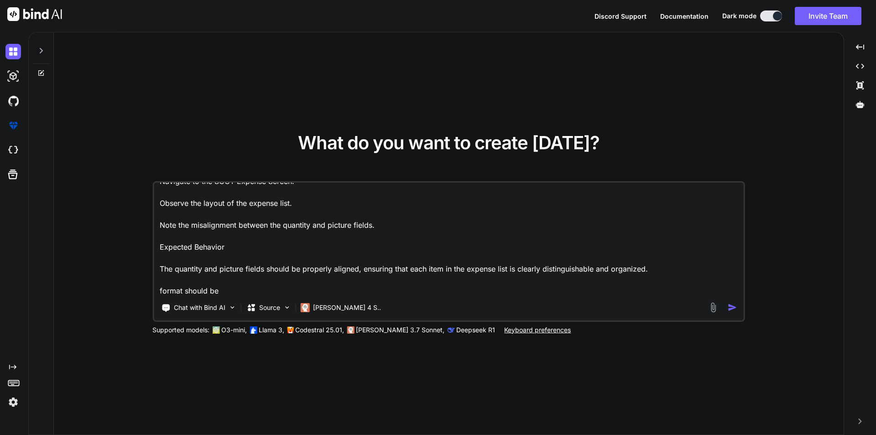
type textarea "x"
type textarea "Create test cases for the functionality using different scenarios- Description …"
paste textarea "Test Case ID: TC001 Test Scenario: Verify alignment with standard data Steps to…"
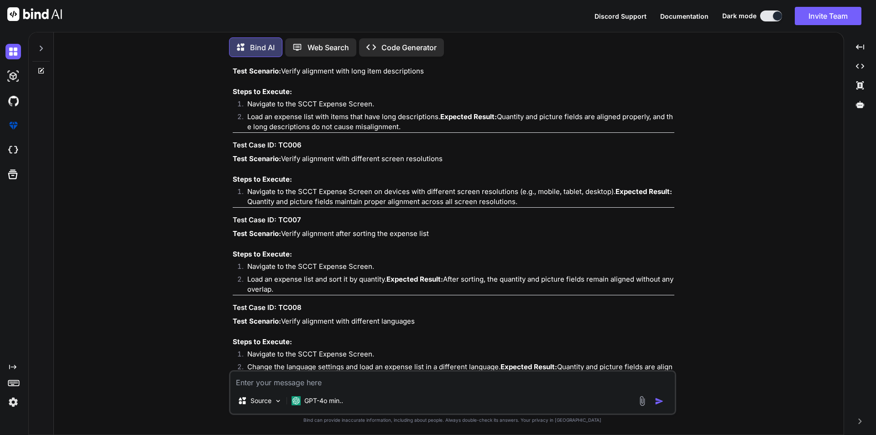
scroll to position [532, 0]
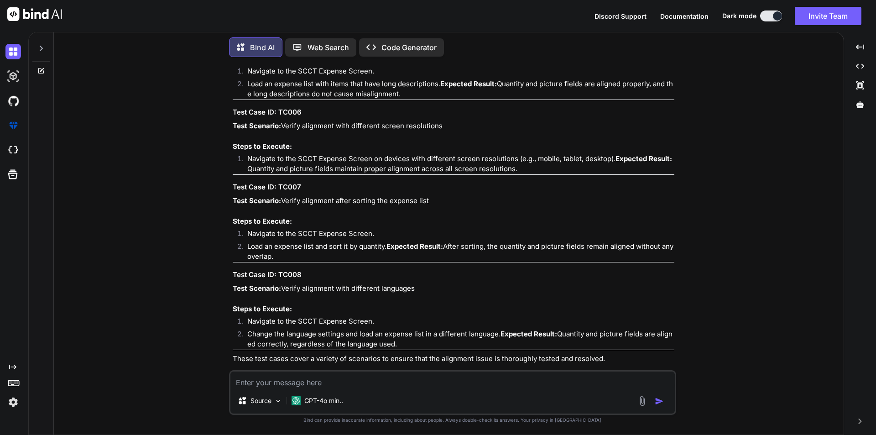
click at [292, 379] on textarea at bounding box center [452, 379] width 444 height 16
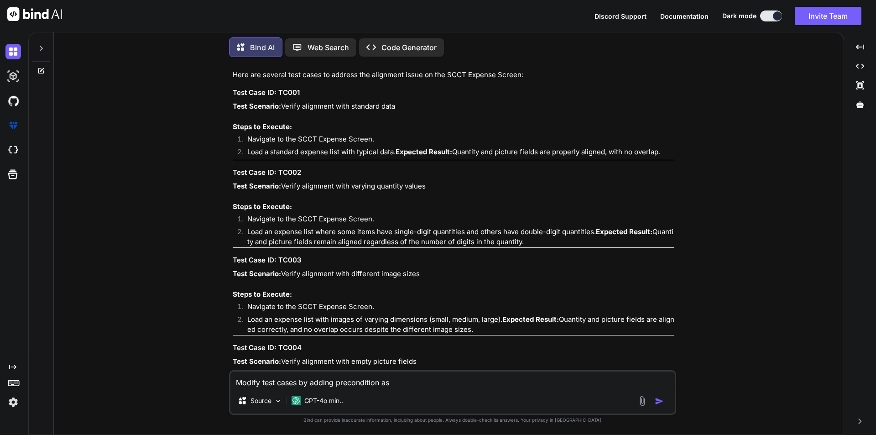
scroll to position [0, 0]
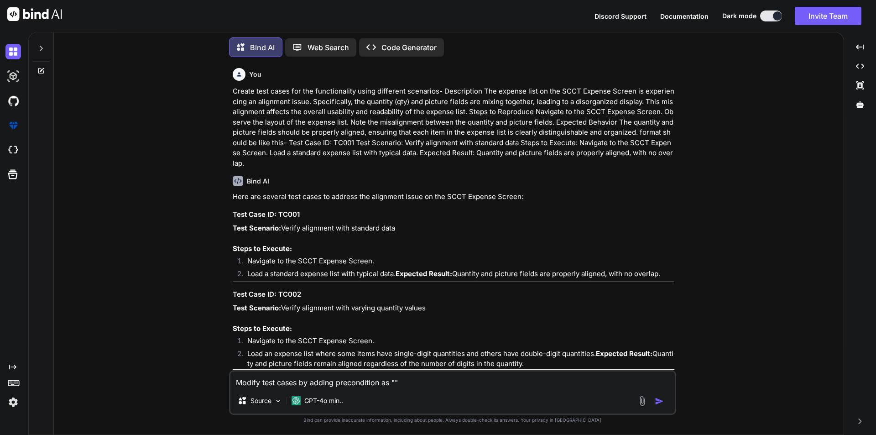
paste textarea "Precondition: User is logged in as Technician."
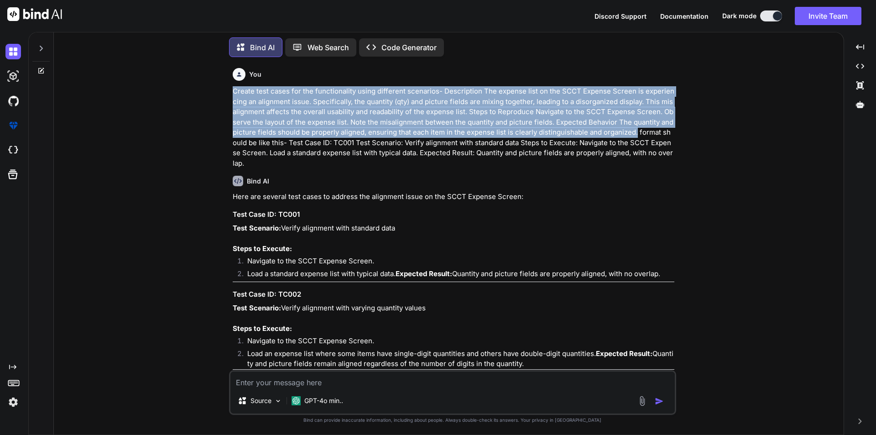
drag, startPoint x: 233, startPoint y: 89, endPoint x: 625, endPoint y: 134, distance: 394.7
click at [625, 134] on p "Create test cases for the functionality using different scenarios- Description …" at bounding box center [453, 127] width 441 height 82
copy p "Create test cases for the functionality using different scenarios- Description …"
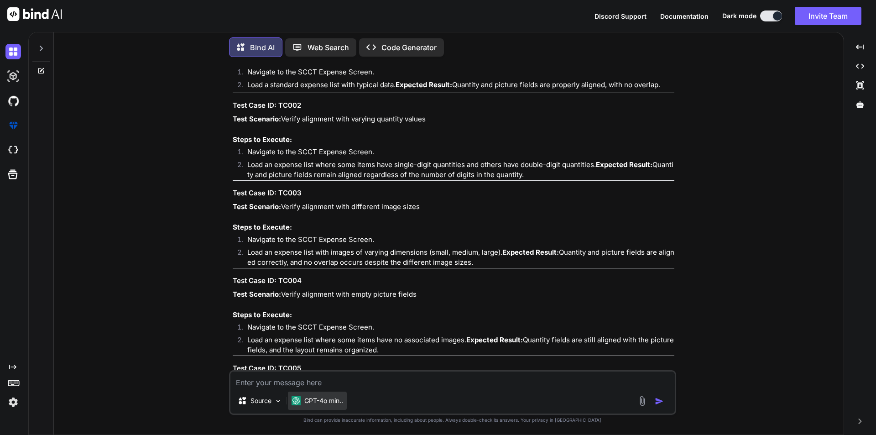
scroll to position [228, 0]
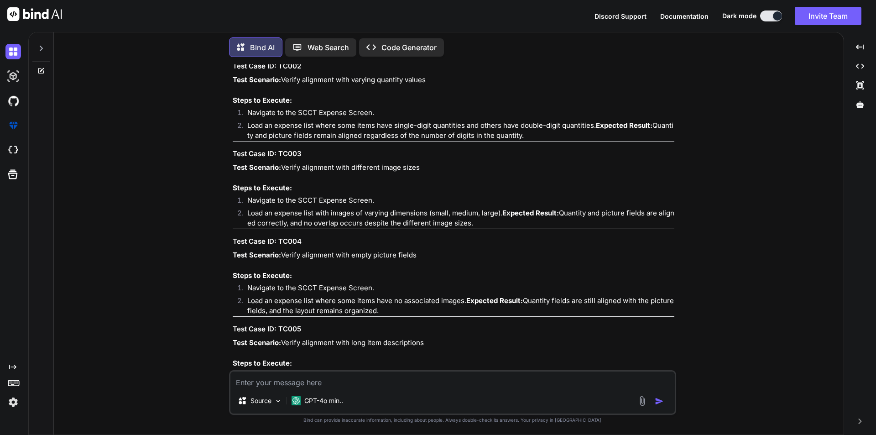
click at [316, 375] on textarea at bounding box center [452, 379] width 444 height 16
paste textarea "Create test cases for the functionality using different scenarios- Description …"
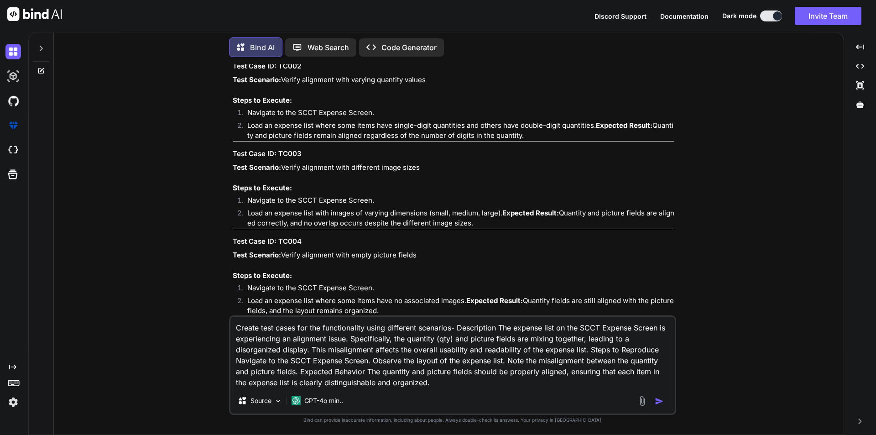
click at [451, 327] on textarea "Create test cases for the functionality using different scenarios- Description …" at bounding box center [452, 351] width 444 height 71
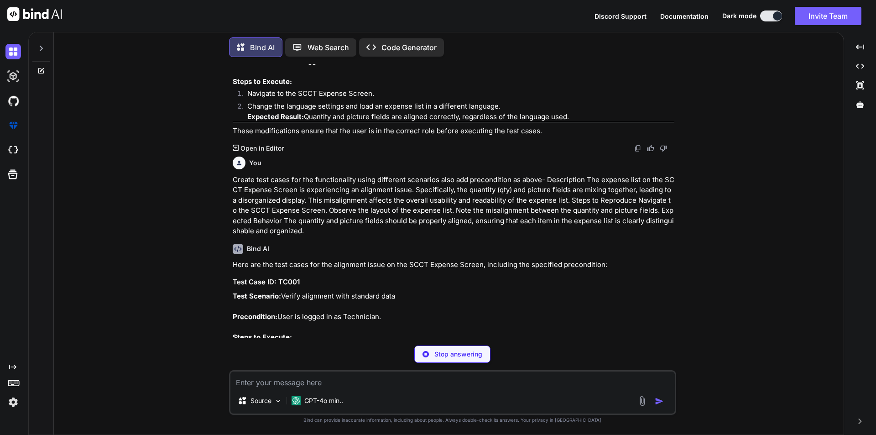
scroll to position [1764, 0]
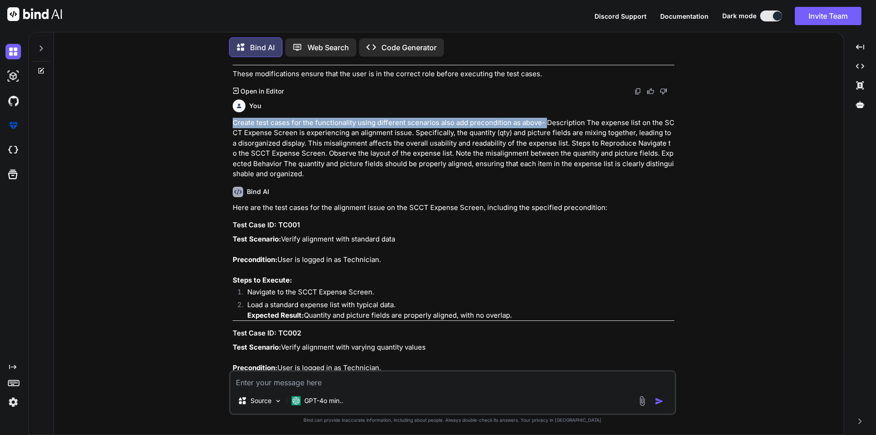
drag, startPoint x: 227, startPoint y: 109, endPoint x: 543, endPoint y: 106, distance: 316.0
click at [543, 106] on div "You Create test cases for the functionality using different scenarios- Descript…" at bounding box center [452, 249] width 782 height 370
copy p "Create test cases for the functionality using different scenarios also add prec…"
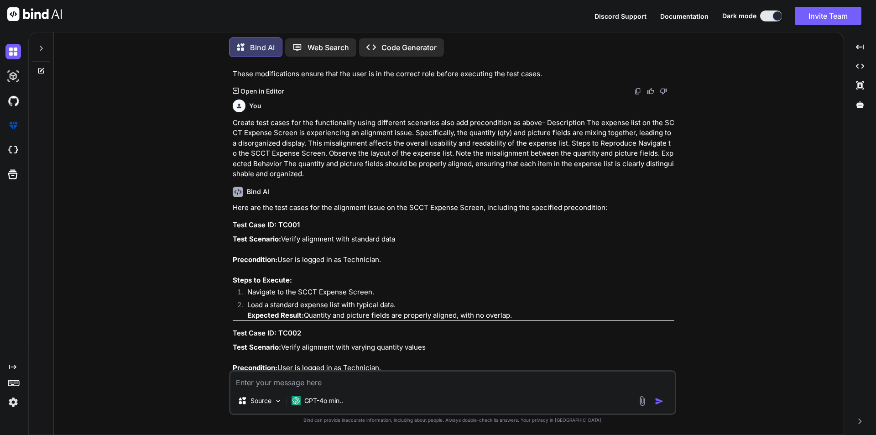
click at [255, 376] on textarea at bounding box center [452, 379] width 444 height 16
paste textarea "Create test cases for the functionality using different scenarios also add prec…"
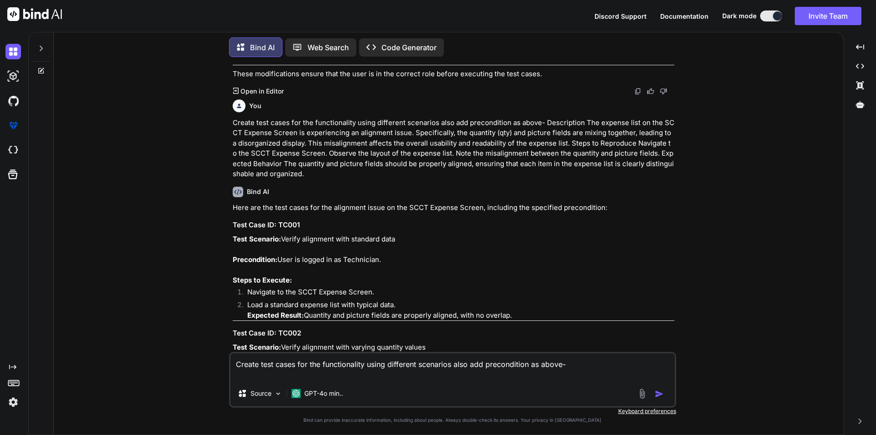
paste textarea "Description The SCCT Home Screen currently features a LUNCH button that initiat…"
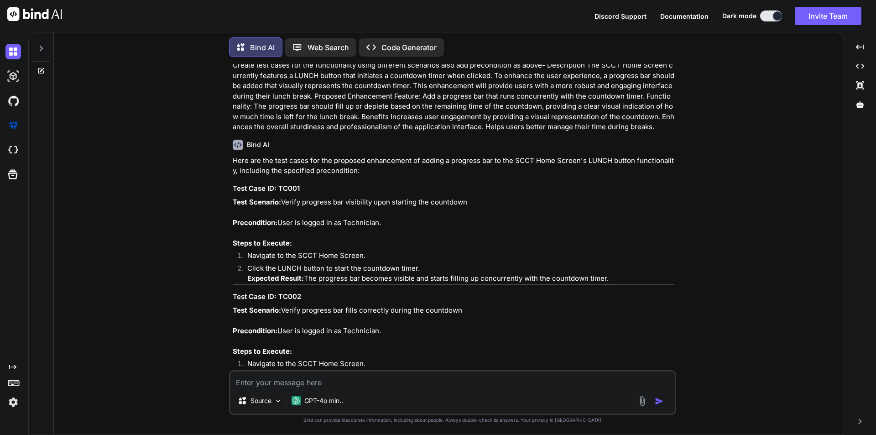
scroll to position [2877, 0]
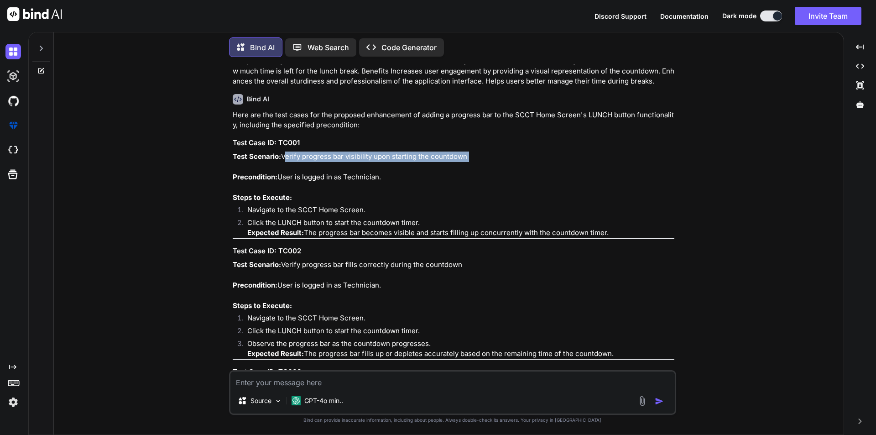
drag, startPoint x: 284, startPoint y: 147, endPoint x: 476, endPoint y: 155, distance: 191.7
click at [476, 155] on p "Test Scenario: Verify progress bar visibility upon starting the countdown Preco…" at bounding box center [453, 177] width 441 height 52
copy p "Verify progress bar visibility upon starting the countdown"
click at [312, 151] on p "Test Scenario: Verify progress bar visibility upon starting the countdown Preco…" at bounding box center [453, 177] width 441 height 52
drag, startPoint x: 281, startPoint y: 146, endPoint x: 610, endPoint y: 222, distance: 336.9
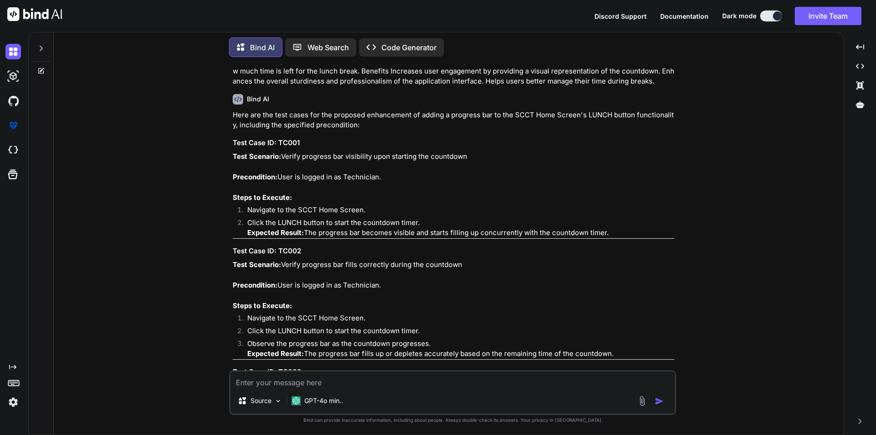
copy div "Verify progress bar visibility upon starting the countdown Precondition: User i…"
click at [760, 17] on button at bounding box center [771, 15] width 22 height 11
click at [766, 17] on button at bounding box center [771, 15] width 22 height 11
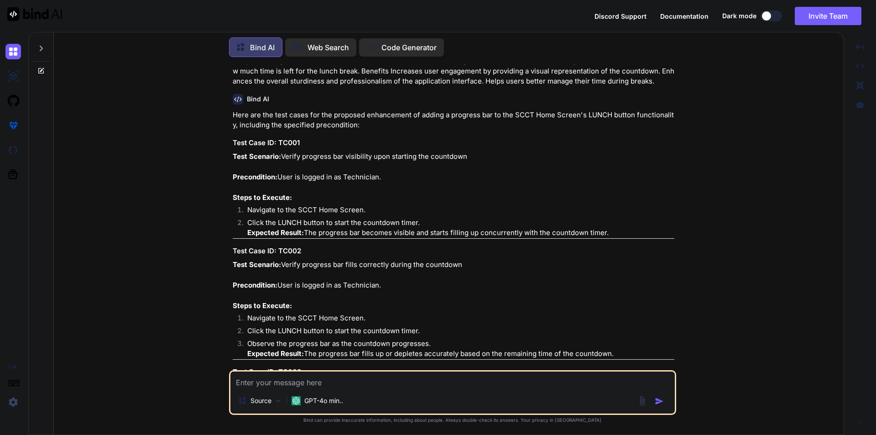
click at [759, 74] on div "You Create test cases for the functionality using different scenarios- Descript…" at bounding box center [452, 249] width 782 height 370
click at [769, 16] on div at bounding box center [766, 15] width 9 height 9
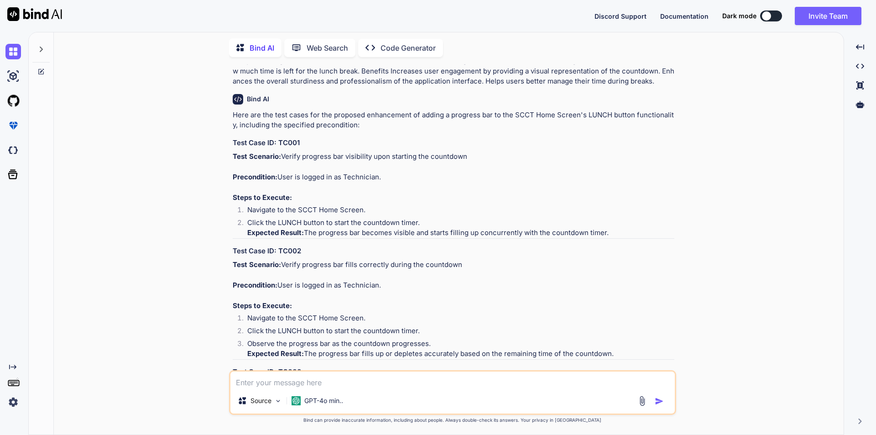
scroll to position [4, 0]
click at [708, 162] on div "You Create test cases for the functionality using different scenarios- Descript…" at bounding box center [452, 249] width 782 height 370
drag, startPoint x: 283, startPoint y: 254, endPoint x: 461, endPoint y: 260, distance: 177.5
click at [461, 260] on p "Test Scenario: Verify progress bar fills correctly during the countdown Precond…" at bounding box center [453, 285] width 441 height 52
copy p "Verify progress bar fills correctly during the countdown"
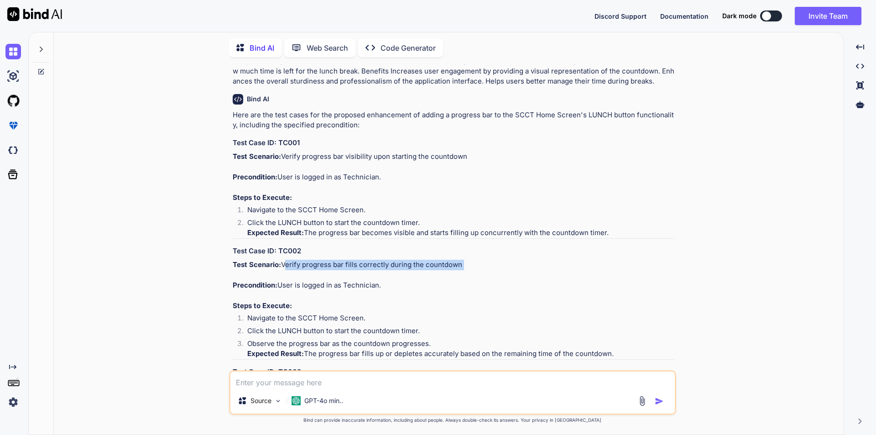
click at [303, 266] on p "Test Scenario: Verify progress bar fills correctly during the countdown Precond…" at bounding box center [453, 285] width 441 height 52
drag, startPoint x: 281, startPoint y: 255, endPoint x: 623, endPoint y: 342, distance: 352.7
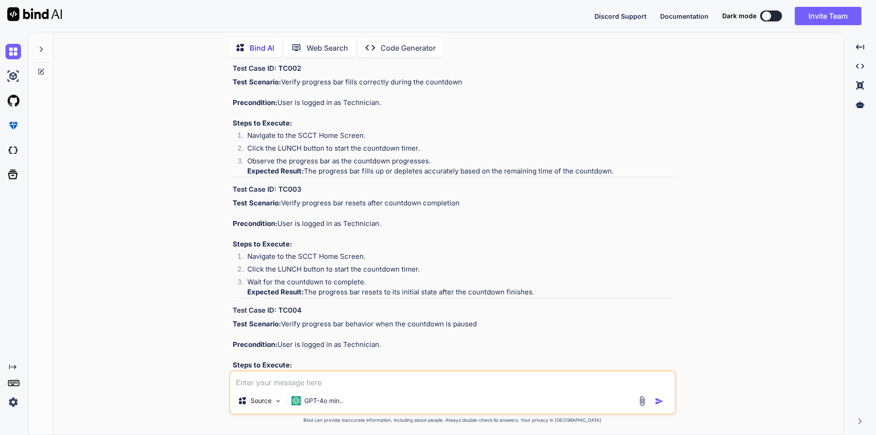
scroll to position [3105, 0]
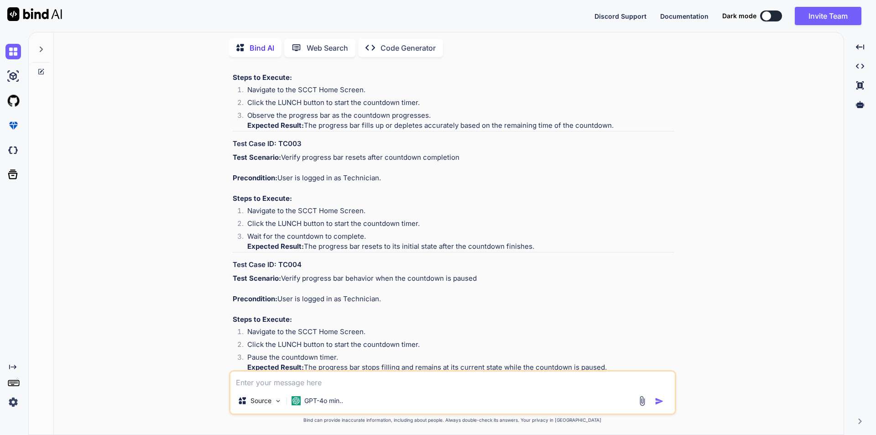
click at [301, 154] on p "Test Scenario: Verify progress bar resets after countdown completion Preconditi…" at bounding box center [453, 178] width 441 height 52
drag, startPoint x: 281, startPoint y: 148, endPoint x: 459, endPoint y: 144, distance: 177.4
click at [459, 152] on p "Test Scenario: Verify progress bar resets after countdown completion Preconditi…" at bounding box center [453, 178] width 441 height 52
copy p "Verify progress bar resets after countdown completion"
click at [386, 161] on p "Test Scenario: Verify progress bar resets after countdown completion Preconditi…" at bounding box center [453, 178] width 441 height 52
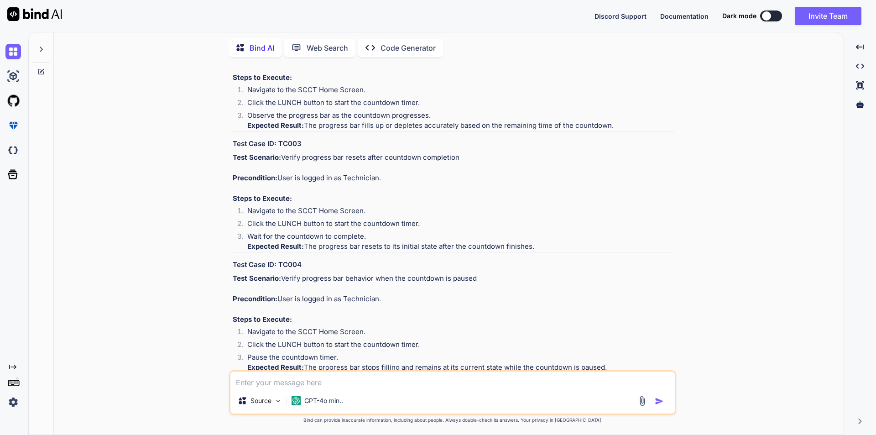
drag, startPoint x: 281, startPoint y: 146, endPoint x: 532, endPoint y: 238, distance: 266.9
click at [532, 238] on div "Here are the test cases for the proposed enhancement of adding a progress bar t…" at bounding box center [453, 374] width 441 height 984
copy div "Verify progress bar resets after countdown completion Precondition: User is log…"
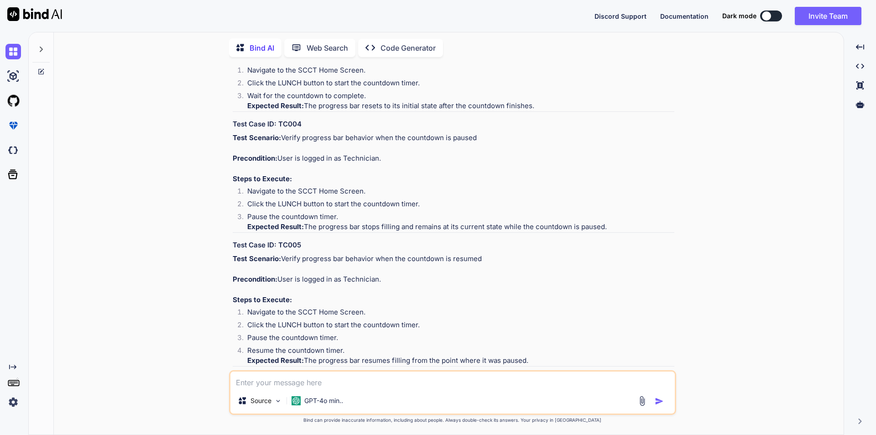
scroll to position [3241, 0]
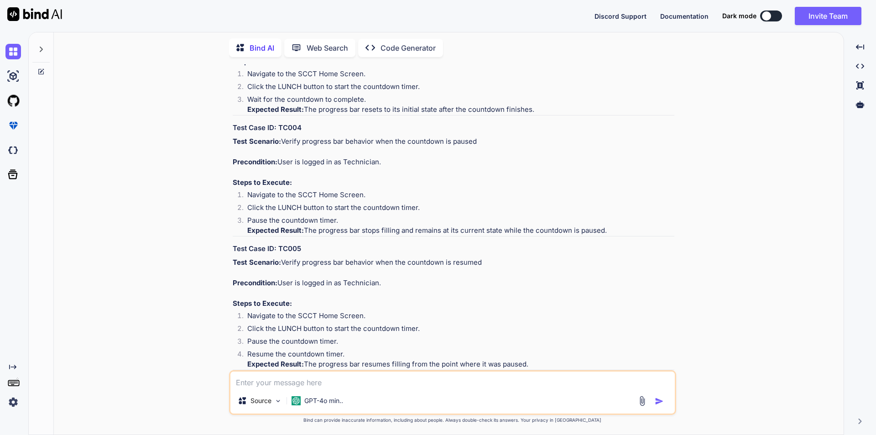
click at [347, 159] on p "Test Scenario: Verify progress bar behavior when the countdown is paused Precon…" at bounding box center [453, 162] width 441 height 52
drag, startPoint x: 284, startPoint y: 131, endPoint x: 491, endPoint y: 127, distance: 207.1
click at [491, 136] on p "Test Scenario: Verify progress bar behavior when the countdown is paused Precon…" at bounding box center [453, 162] width 441 height 52
copy p "Verify progress bar behavior when the countdown is paused"
click at [496, 156] on p "Test Scenario: Verify progress bar behavior when the countdown is paused Precon…" at bounding box center [453, 162] width 441 height 52
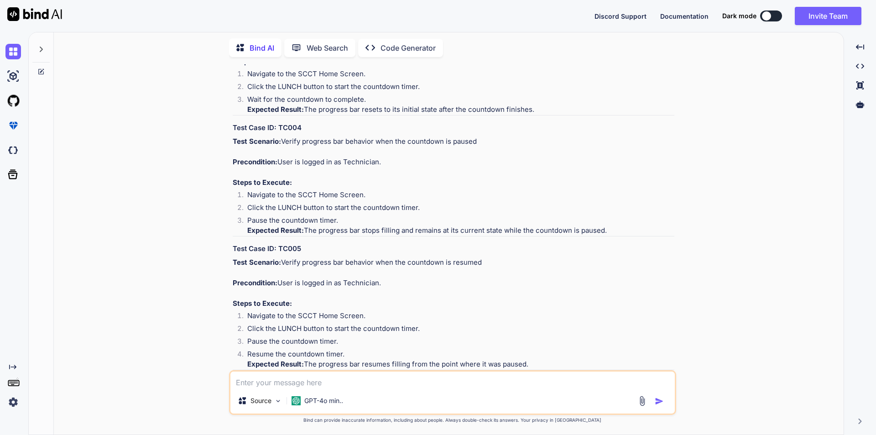
drag, startPoint x: 284, startPoint y: 130, endPoint x: 628, endPoint y: 218, distance: 354.7
click at [628, 218] on div "Here are the test cases for the proposed enhancement of adding a progress bar t…" at bounding box center [453, 237] width 441 height 984
copy div "Verify progress bar behavior when the countdown is paused Precondition: User is…"
click at [336, 257] on p "Test Scenario: Verify progress bar behavior when the countdown is resumed Preco…" at bounding box center [453, 283] width 441 height 52
drag, startPoint x: 284, startPoint y: 252, endPoint x: 503, endPoint y: 254, distance: 219.3
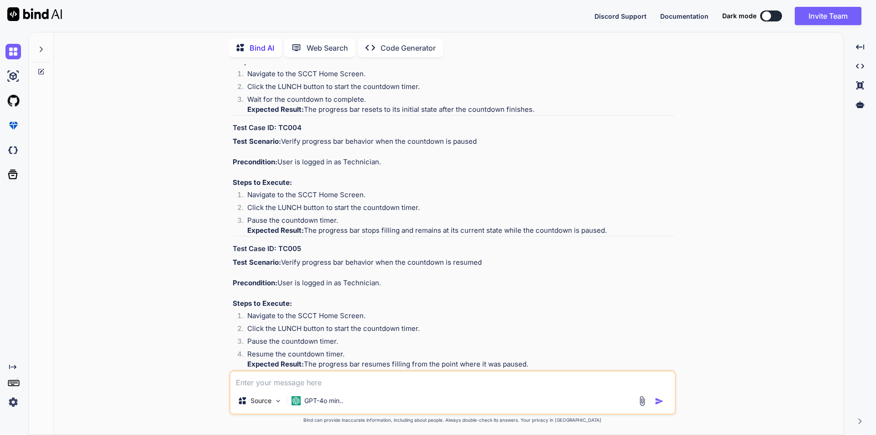
click at [503, 257] on p "Test Scenario: Verify progress bar behavior when the countdown is resumed Preco…" at bounding box center [453, 283] width 441 height 52
copy p "Verify progress bar behavior when the countdown is resumed"
click at [404, 269] on p "Test Scenario: Verify progress bar behavior when the countdown is resumed Preco…" at bounding box center [453, 283] width 441 height 52
drag, startPoint x: 282, startPoint y: 252, endPoint x: 529, endPoint y: 351, distance: 266.0
click at [529, 351] on div "Here are the test cases for the proposed enhancement of adding a progress bar t…" at bounding box center [453, 237] width 441 height 984
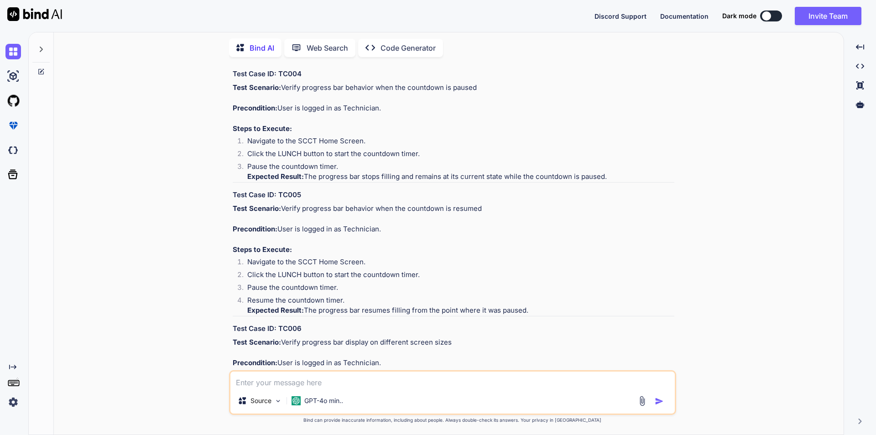
scroll to position [3378, 0]
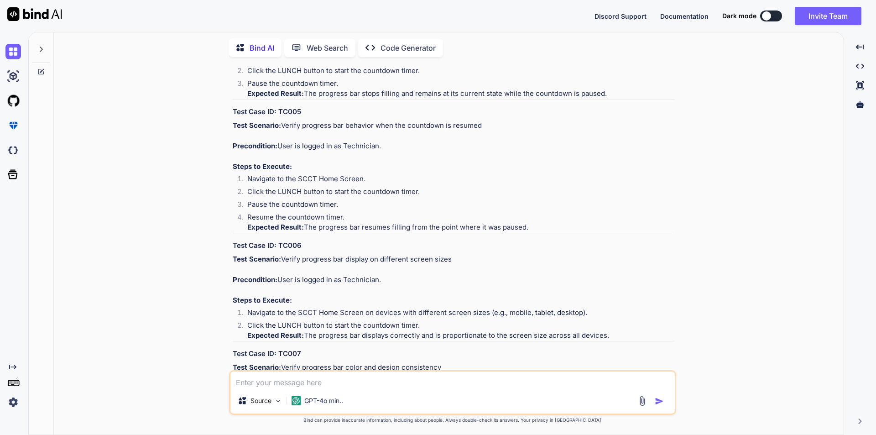
click at [551, 254] on p "Test Scenario: Verify progress bar display on different screen sizes Preconditi…" at bounding box center [453, 280] width 441 height 52
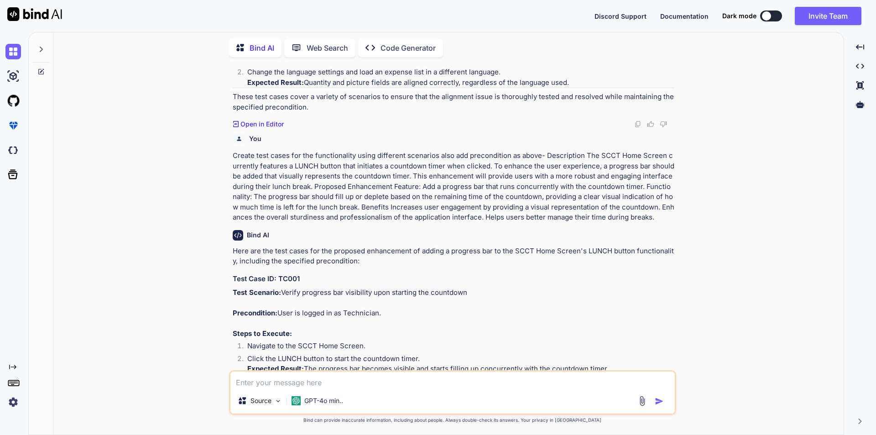
scroll to position [2740, 0]
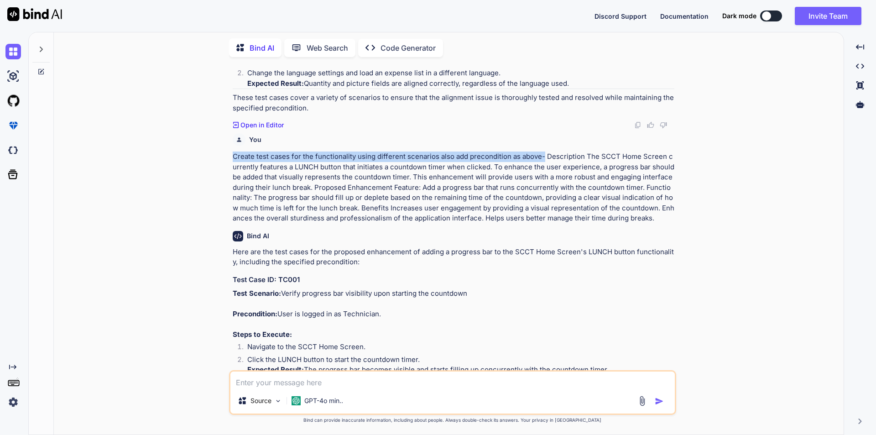
drag, startPoint x: 234, startPoint y: 145, endPoint x: 541, endPoint y: 142, distance: 307.4
click at [541, 151] on p "Create test cases for the functionality using different scenarios also add prec…" at bounding box center [453, 187] width 441 height 72
click at [281, 386] on textarea at bounding box center [452, 379] width 444 height 16
paste textarea "Create test cases for the functionality using different scenarios also add prec…"
